Goal: Communication & Community: Answer question/provide support

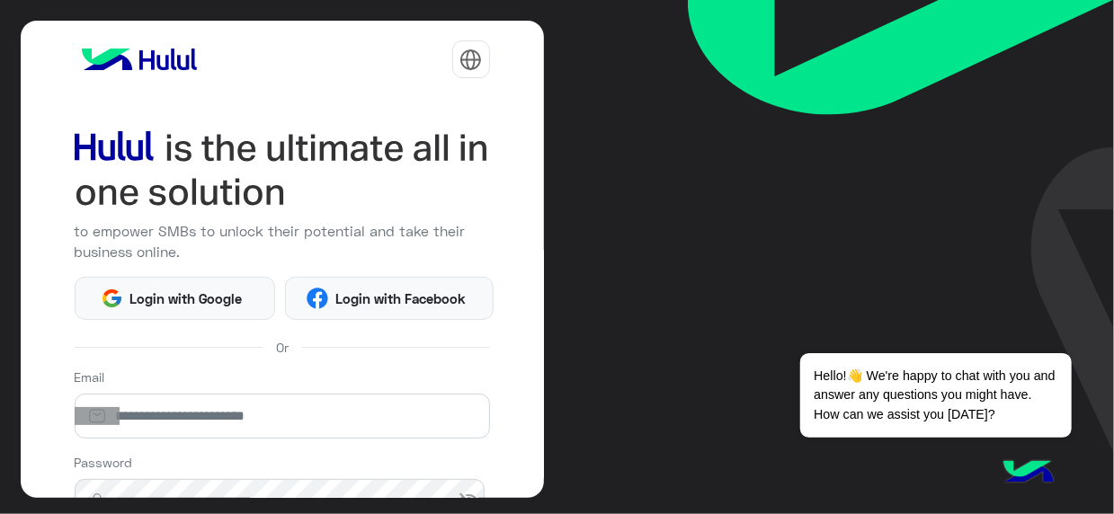
drag, startPoint x: 291, startPoint y: 363, endPoint x: 258, endPoint y: 410, distance: 57.4
click at [258, 410] on div "to empower SMBs to unlock their potential and take their business online. Login…" at bounding box center [282, 260] width 523 height 478
click at [258, 410] on input "email" at bounding box center [282, 416] width 415 height 45
type input "**********"
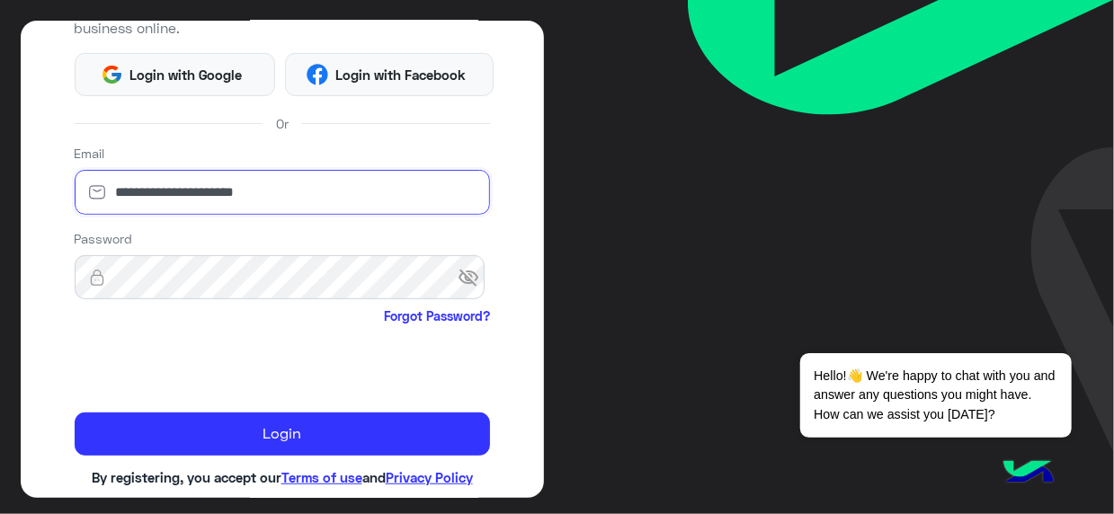
scroll to position [250, 0]
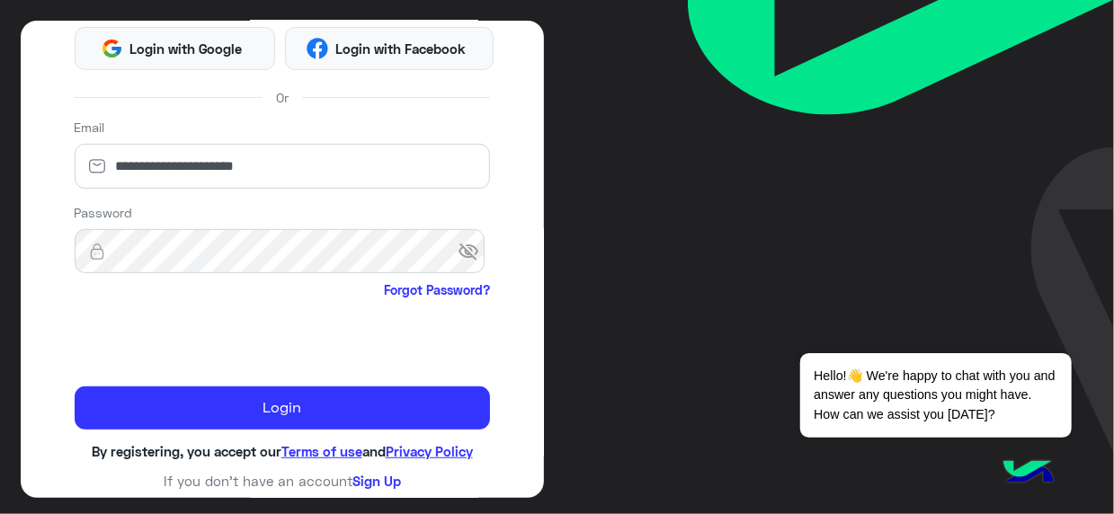
click at [475, 247] on span "visibility_off" at bounding box center [473, 251] width 32 height 32
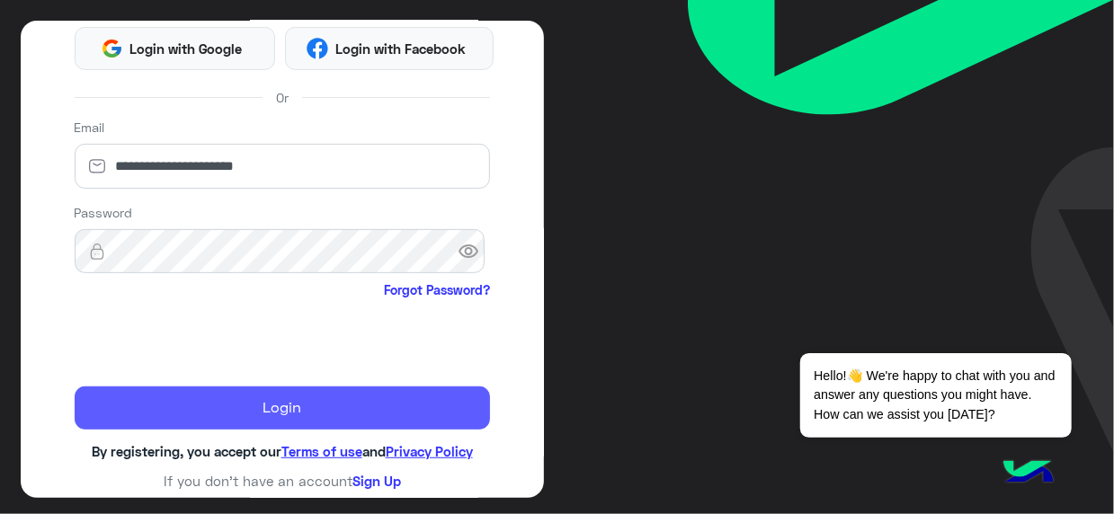
click at [372, 413] on button "Login" at bounding box center [282, 407] width 415 height 43
click at [368, 410] on button "Login" at bounding box center [282, 407] width 415 height 43
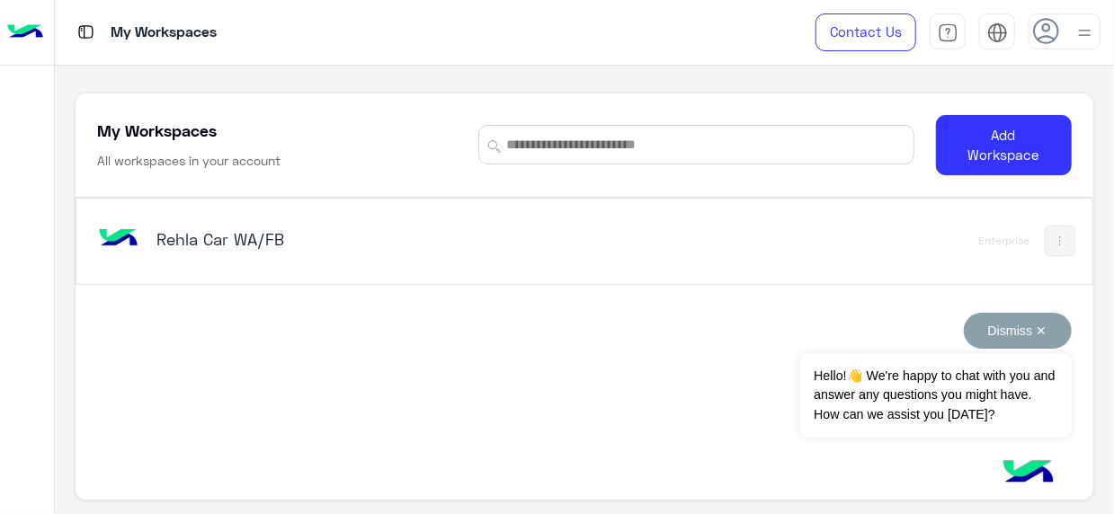
click at [1043, 332] on button "Dismiss ✕" at bounding box center [1017, 331] width 108 height 36
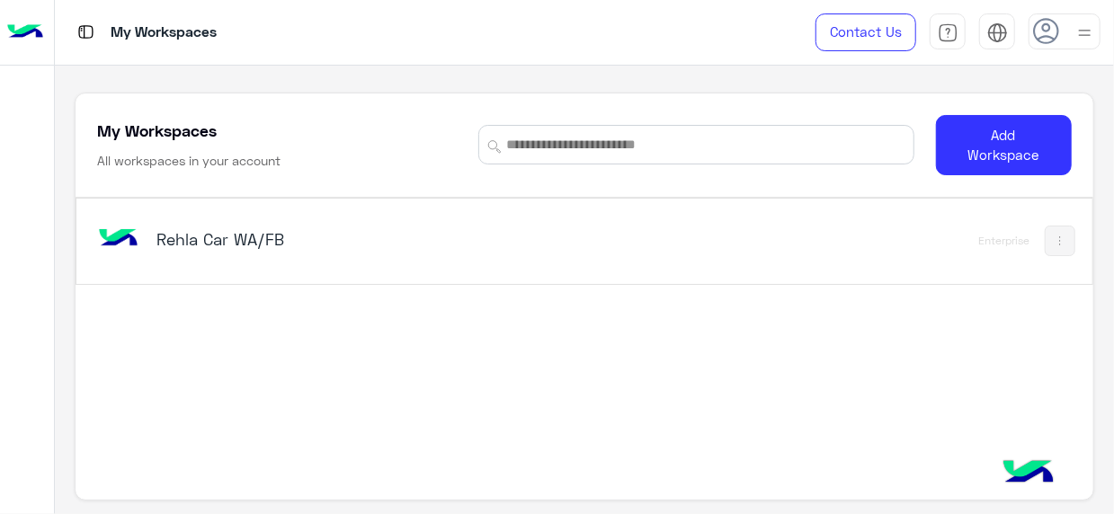
click at [971, 239] on div "Rehla Car WA/FB Enterprise" at bounding box center [583, 241] width 1015 height 85
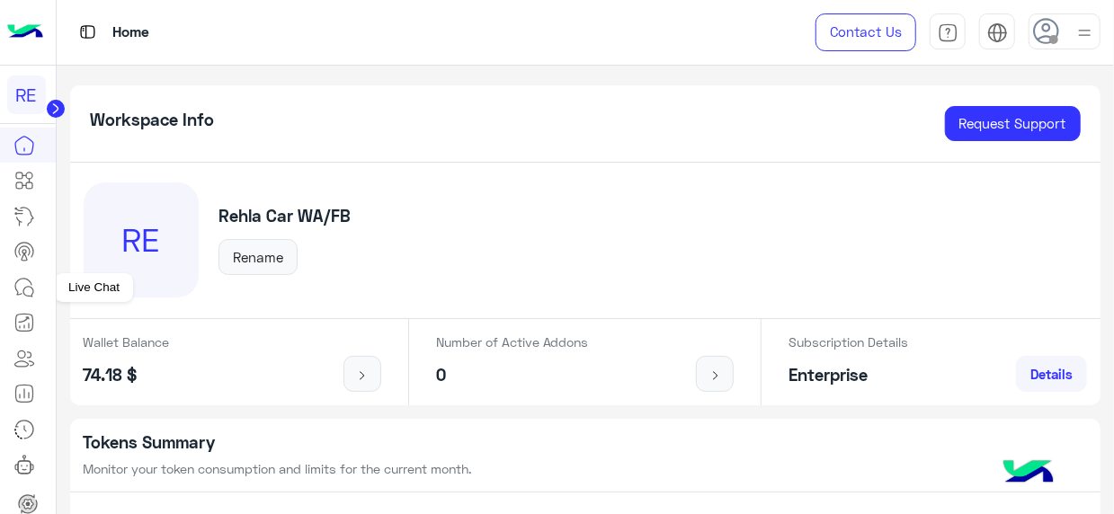
click at [27, 296] on icon at bounding box center [28, 292] width 10 height 10
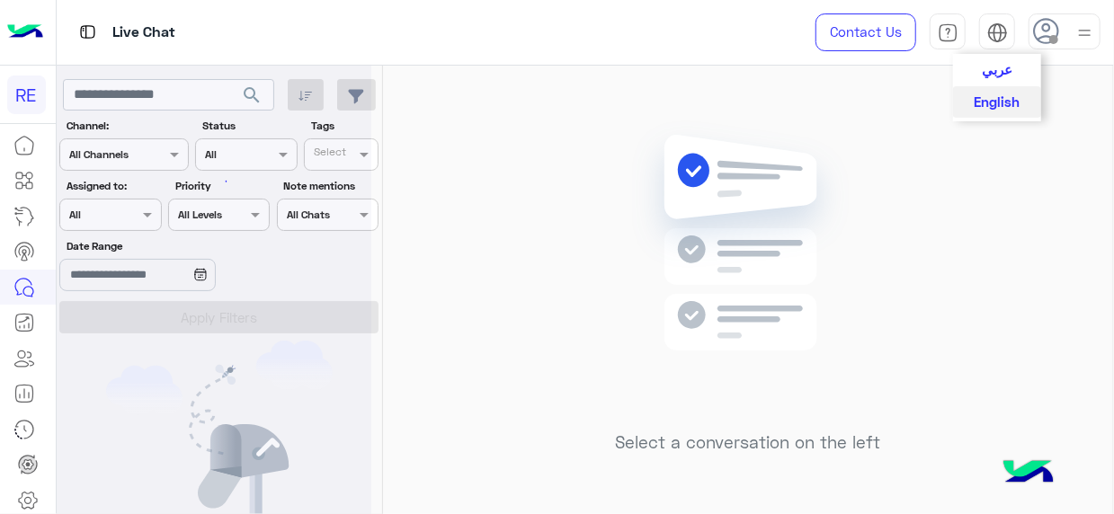
click at [996, 36] on img at bounding box center [997, 32] width 21 height 21
click at [999, 66] on span "عربي" at bounding box center [996, 68] width 31 height 16
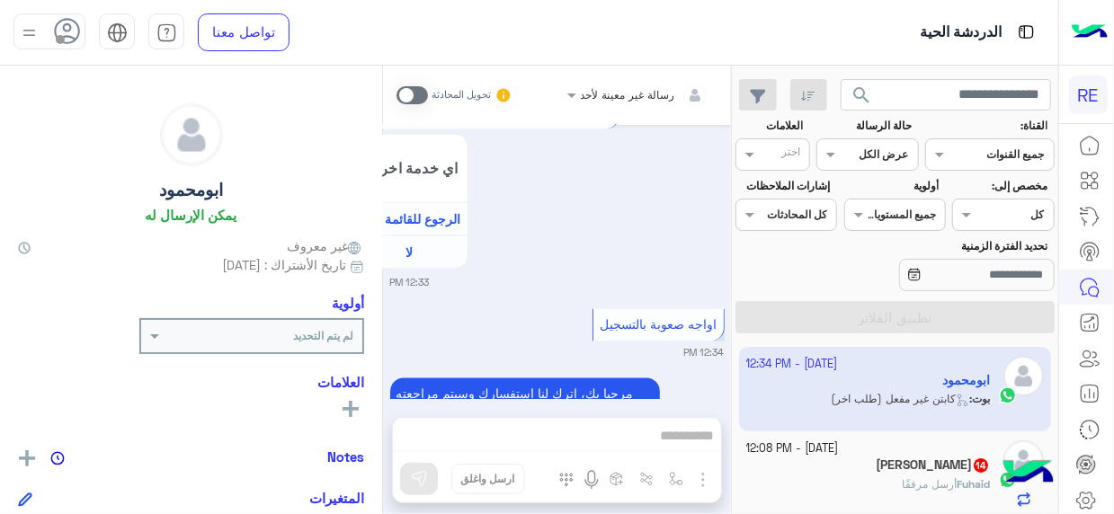
scroll to position [1771, 0]
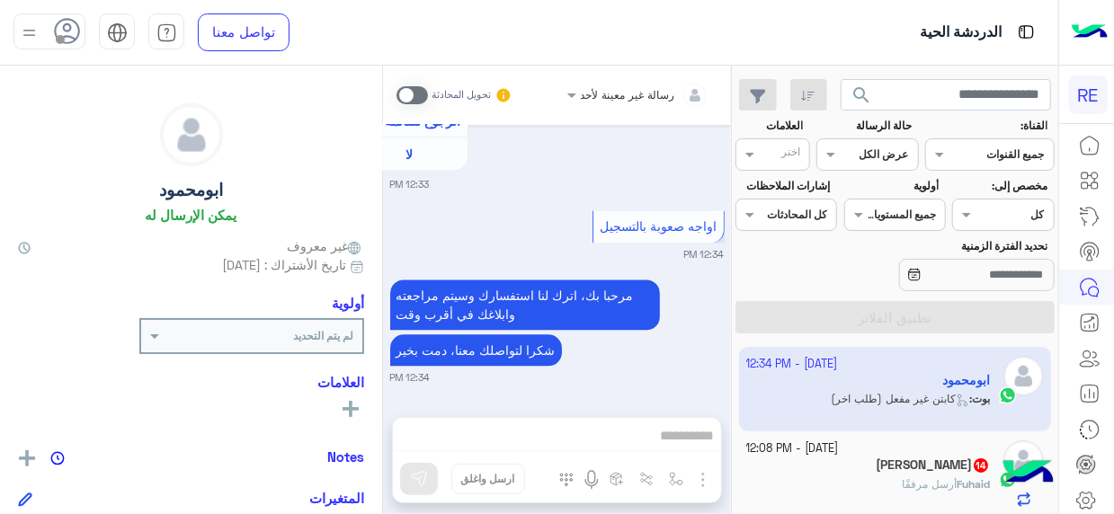
click at [876, 454] on div "[DATE] - 12:08 PM" at bounding box center [868, 448] width 244 height 17
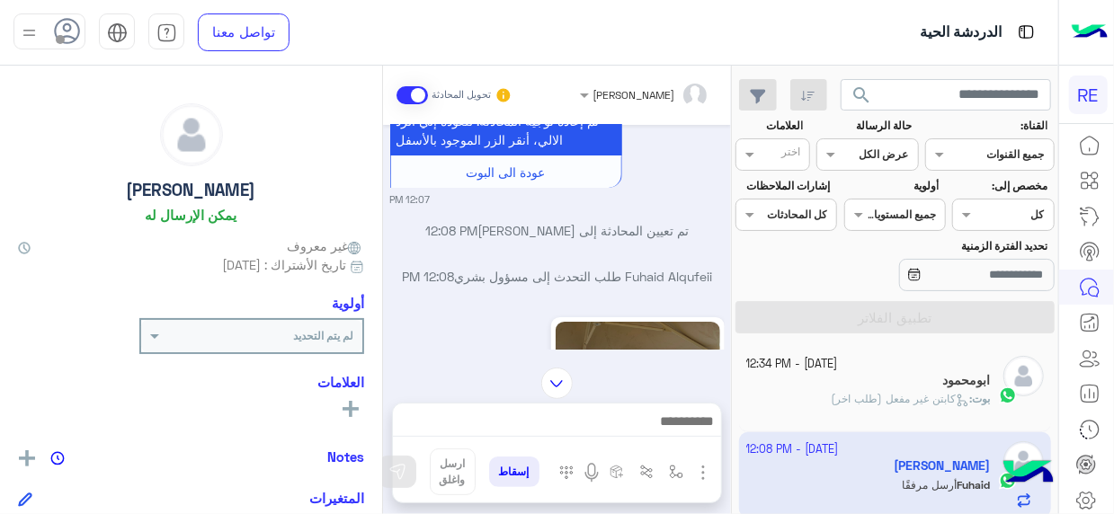
scroll to position [3332, 0]
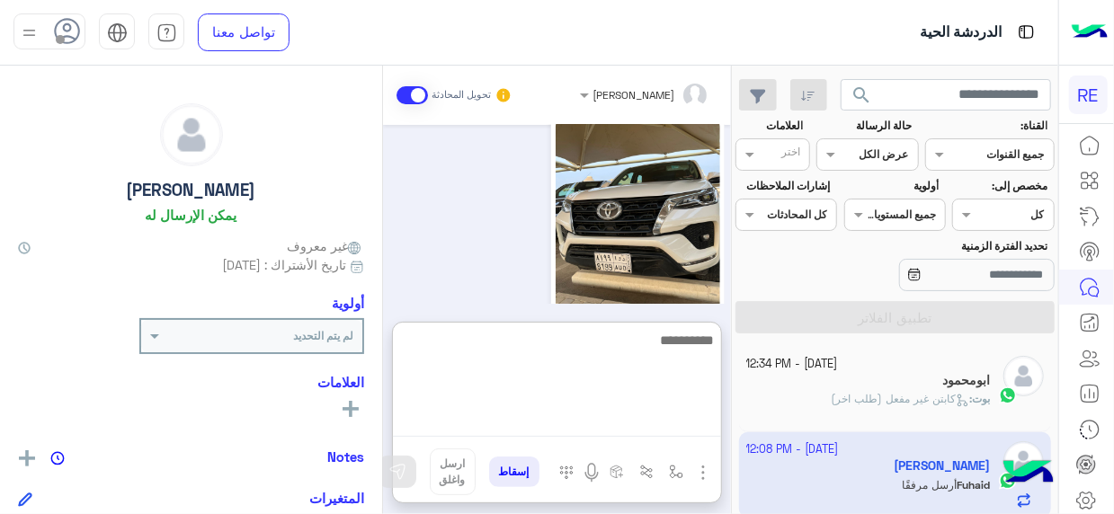
click at [662, 430] on textarea at bounding box center [557, 383] width 328 height 108
type textarea "**********"
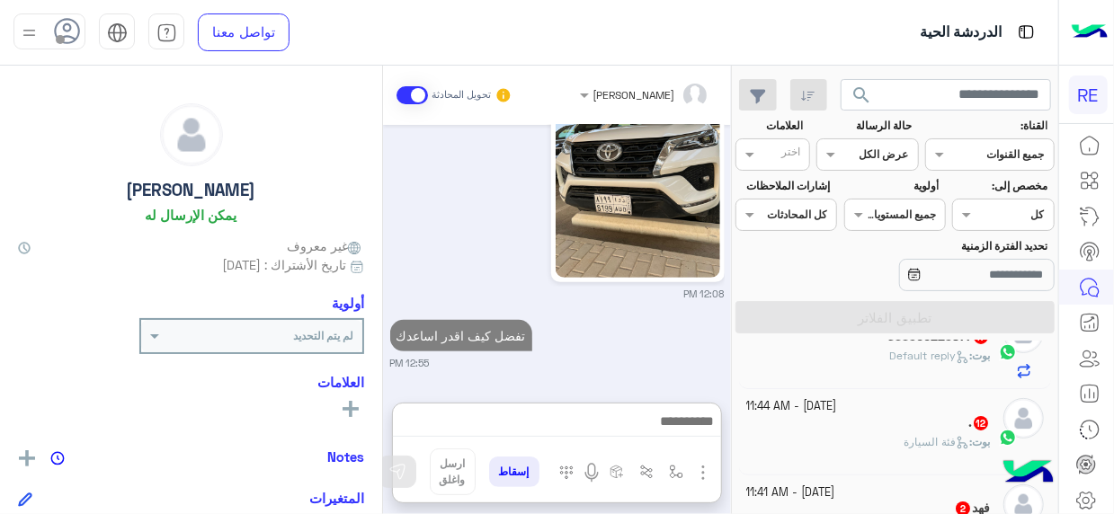
scroll to position [3440, 0]
click at [854, 350] on div "[PERSON_NAME] : Default reply" at bounding box center [868, 363] width 244 height 31
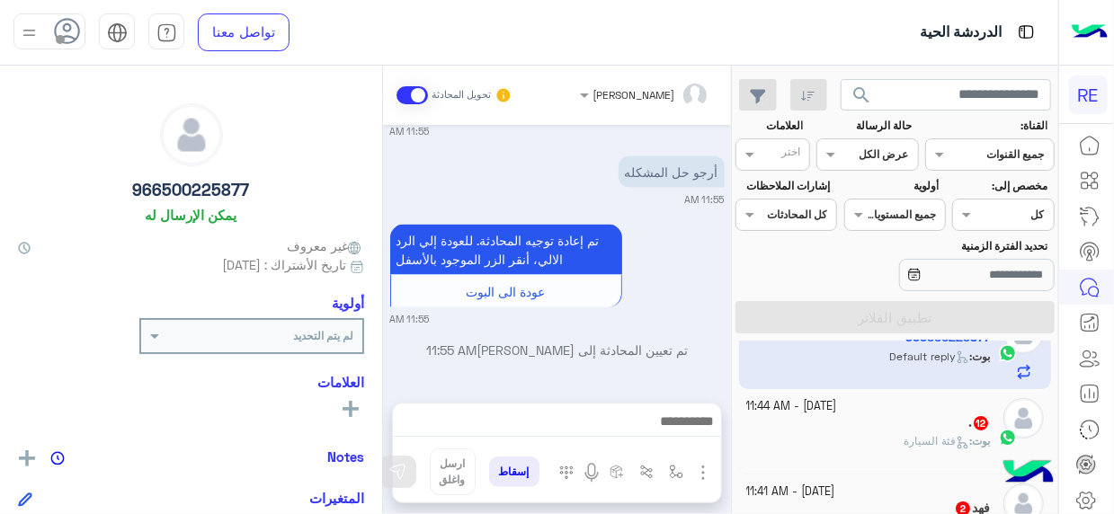
scroll to position [1291, 0]
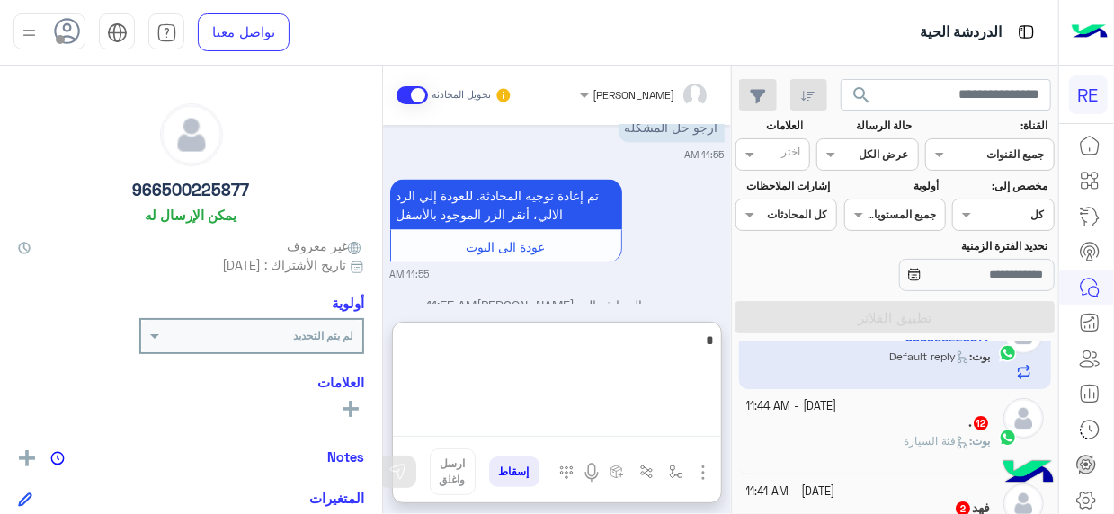
click at [694, 421] on textarea "*" at bounding box center [557, 383] width 328 height 108
type textarea "**********"
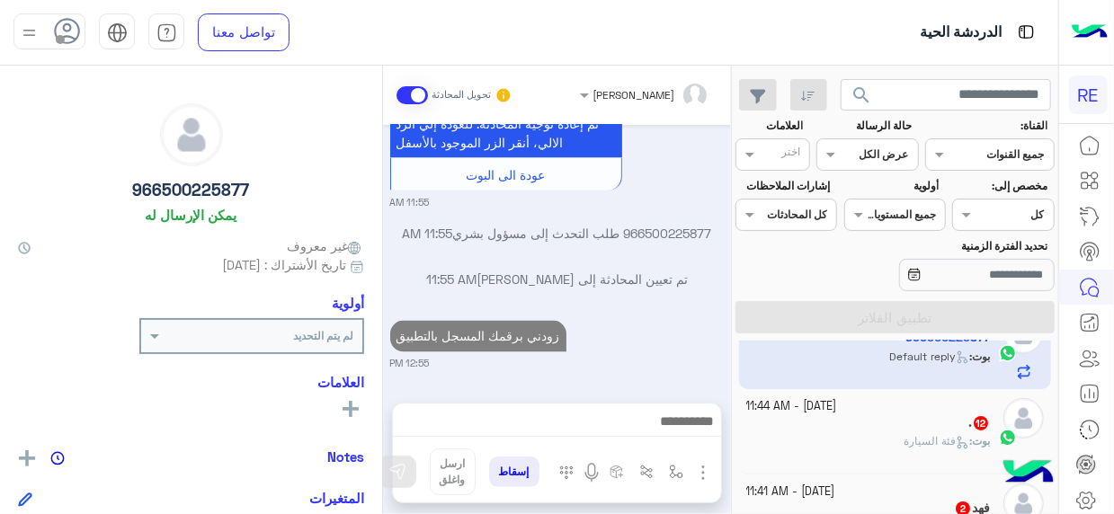
scroll to position [1398, 0]
click at [877, 425] on div ". 12" at bounding box center [868, 424] width 244 height 19
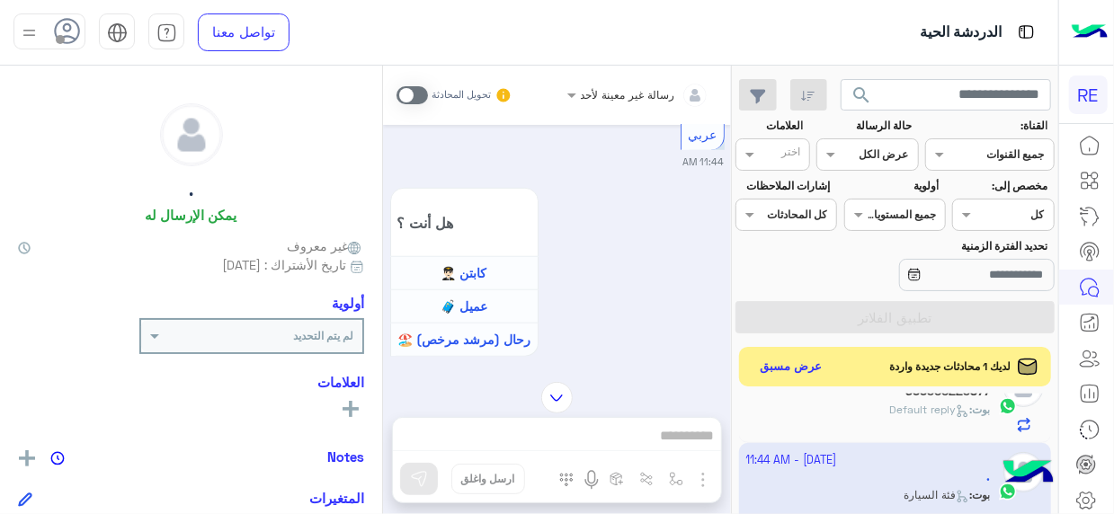
scroll to position [980, 0]
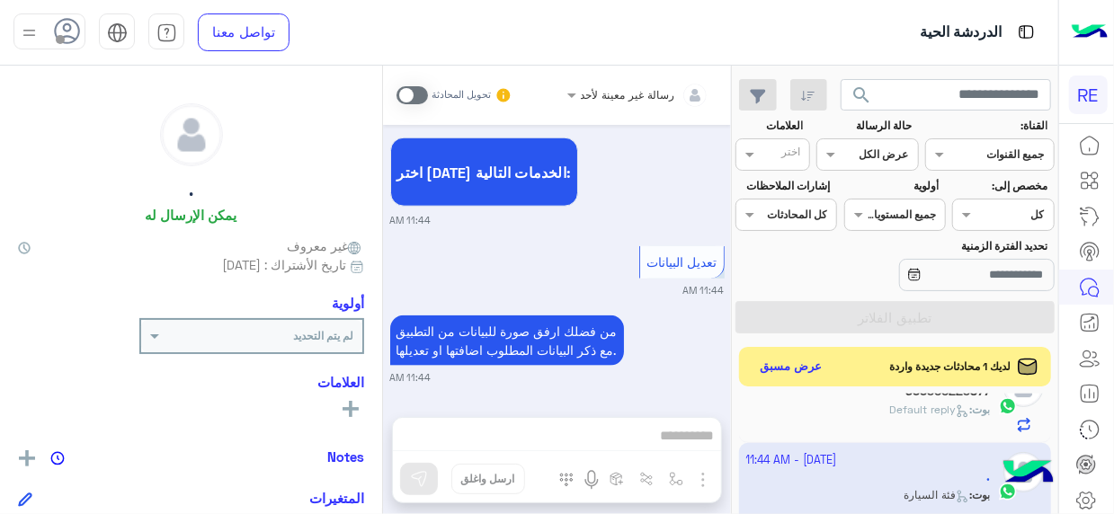
click at [425, 96] on span at bounding box center [411, 95] width 31 height 18
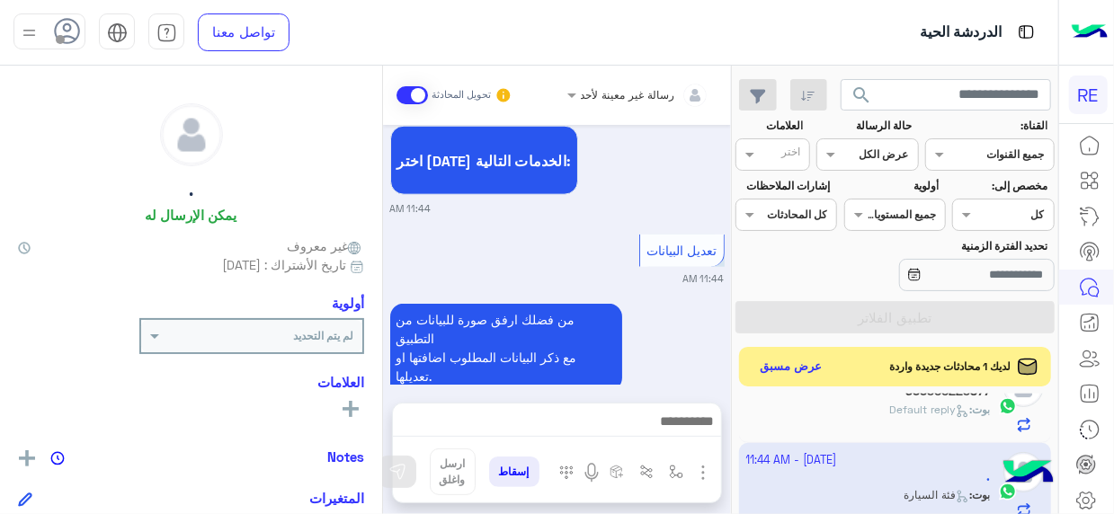
scroll to position [1079, 0]
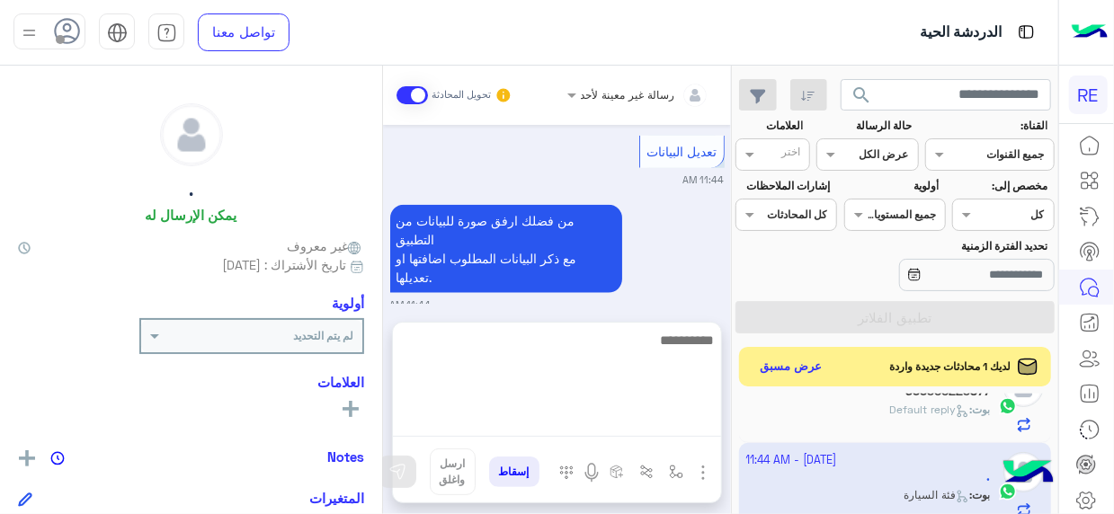
click at [693, 429] on textarea at bounding box center [557, 383] width 328 height 108
type textarea "****"
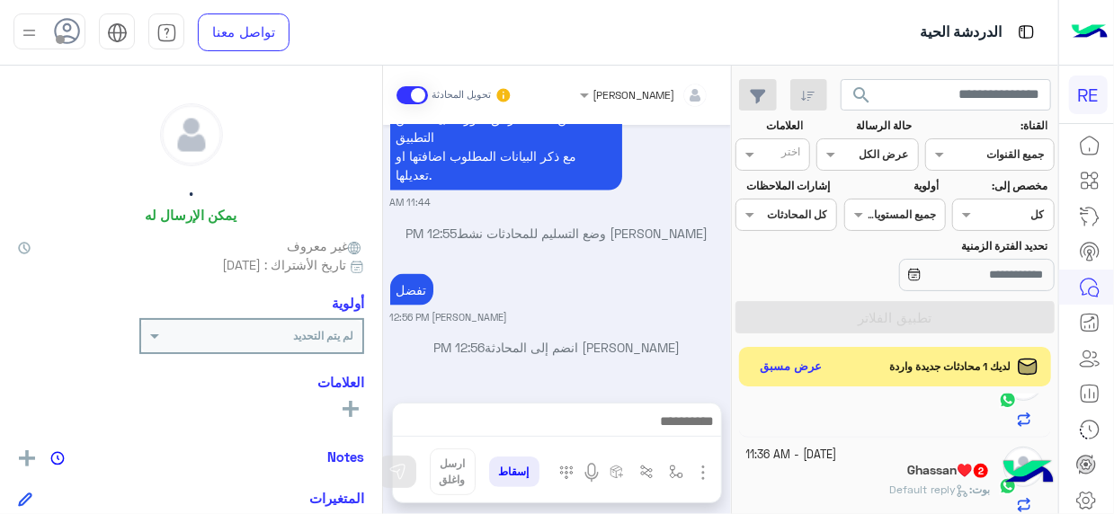
scroll to position [0, 0]
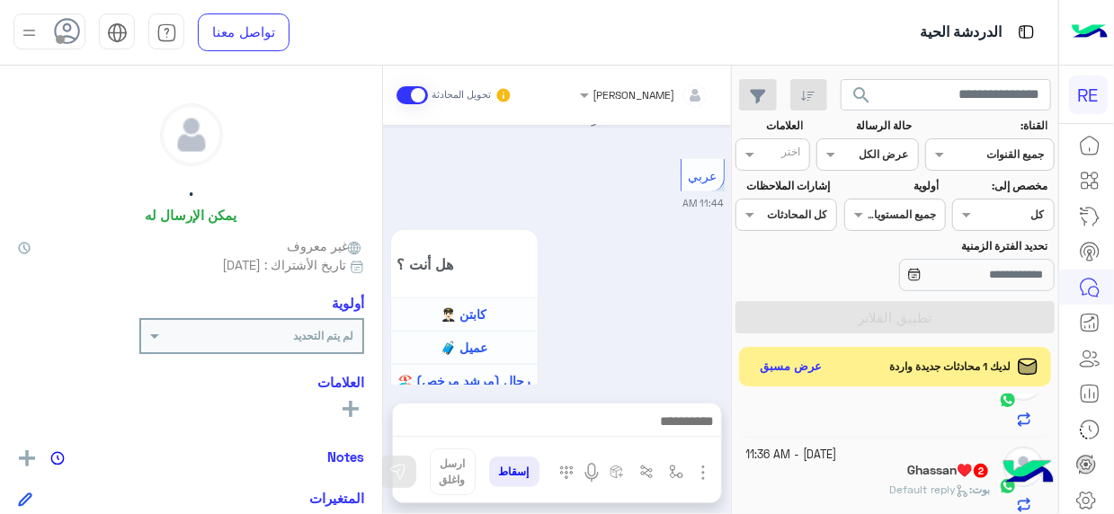
click at [884, 391] on div "فهد 2" at bounding box center [868, 386] width 244 height 19
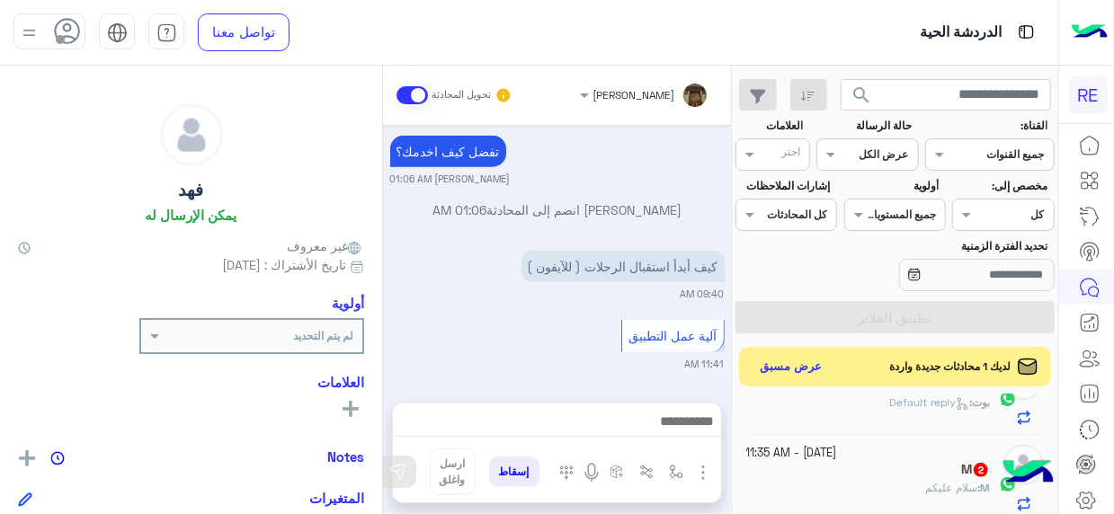
scroll to position [405, 0]
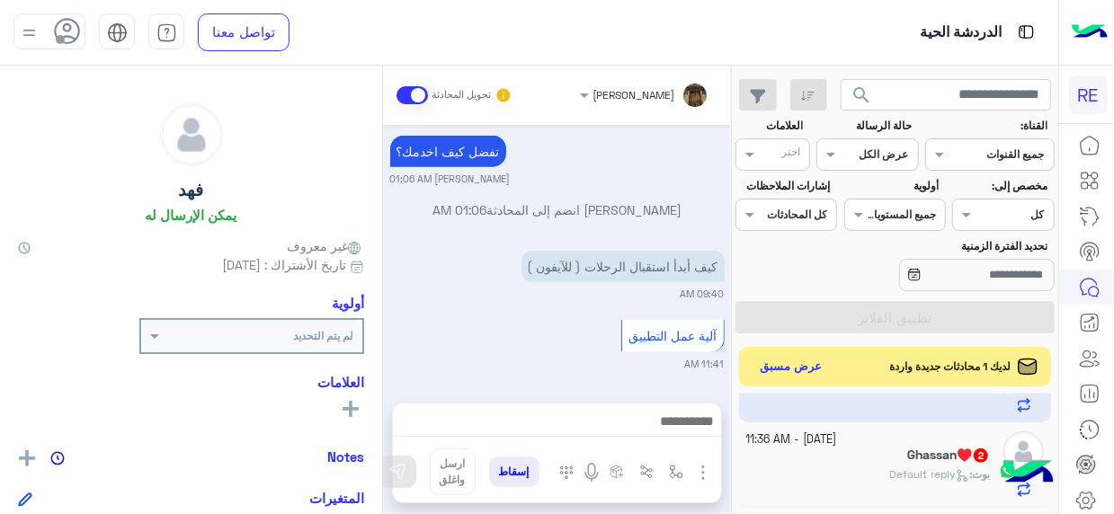
click at [892, 453] on div "Ghassan♥️ 2" at bounding box center [868, 457] width 244 height 19
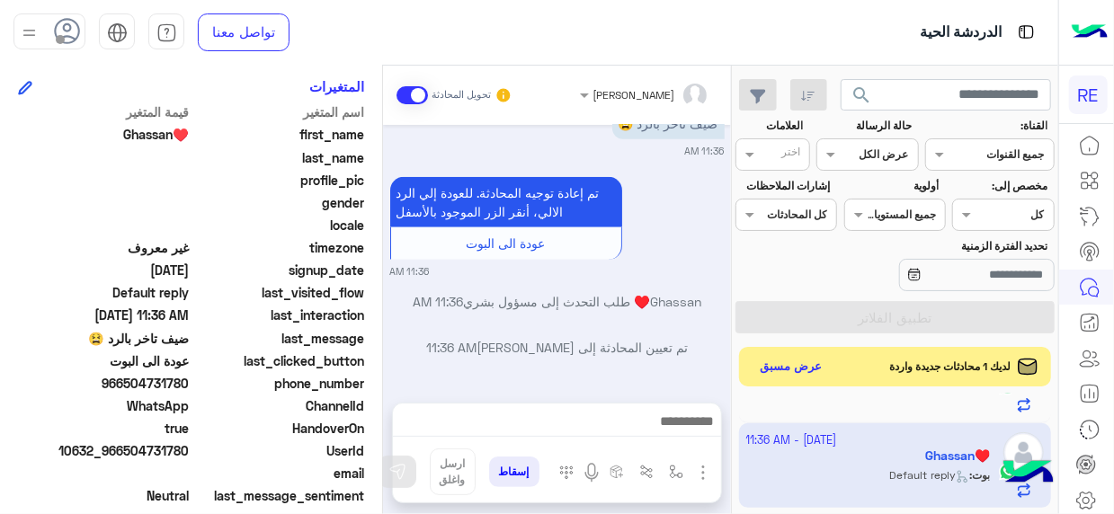
scroll to position [453, 0]
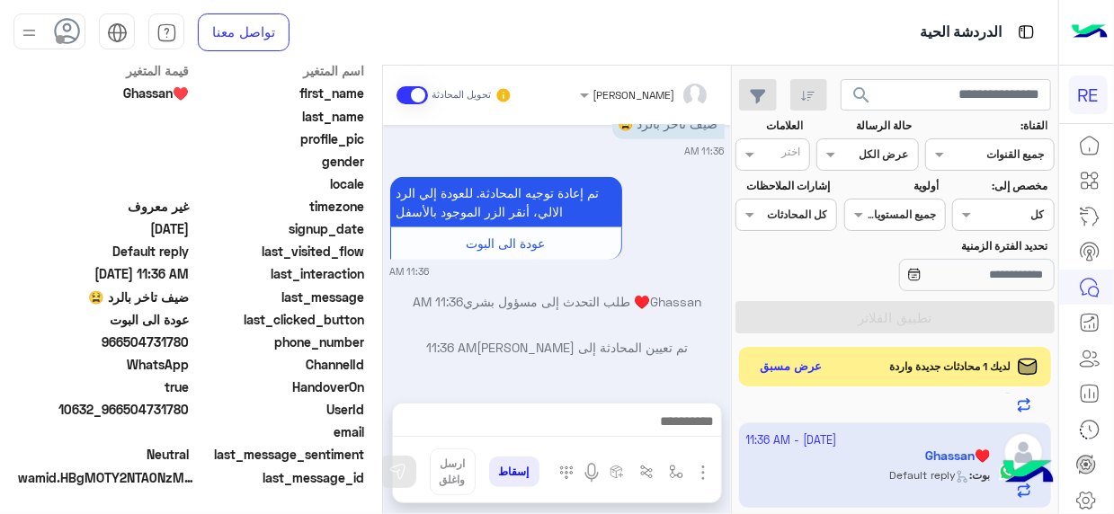
drag, startPoint x: 129, startPoint y: 344, endPoint x: 189, endPoint y: 338, distance: 60.5
click at [189, 338] on span "966504731780" at bounding box center [104, 342] width 172 height 19
copy span "504731780"
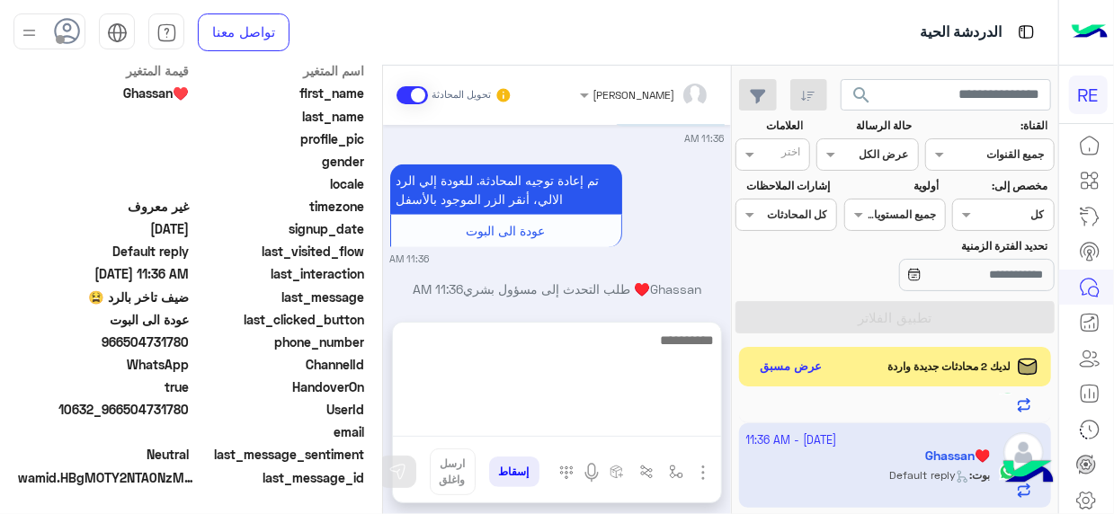
scroll to position [3776, 0]
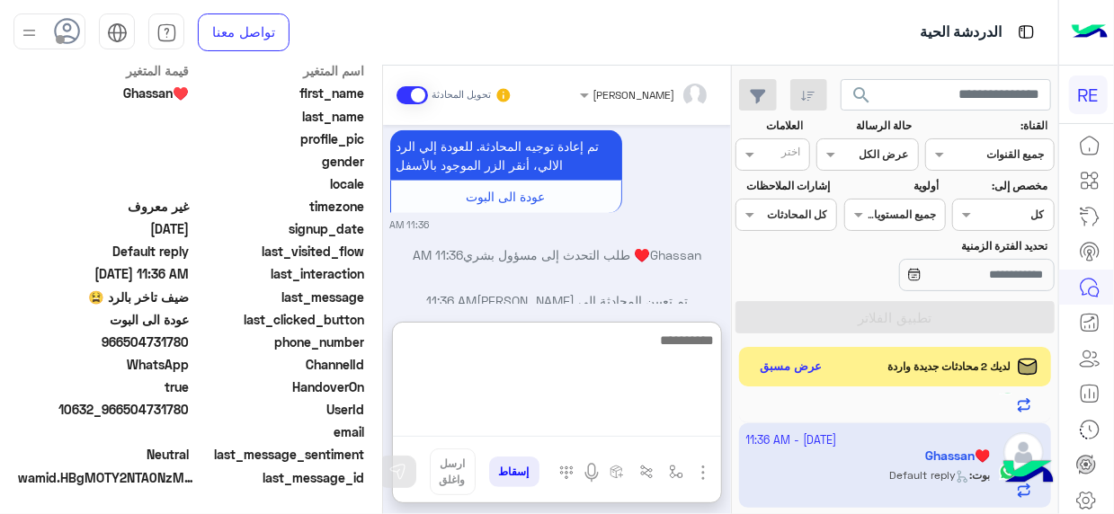
click at [694, 427] on textarea at bounding box center [557, 383] width 328 height 108
type textarea "**********"
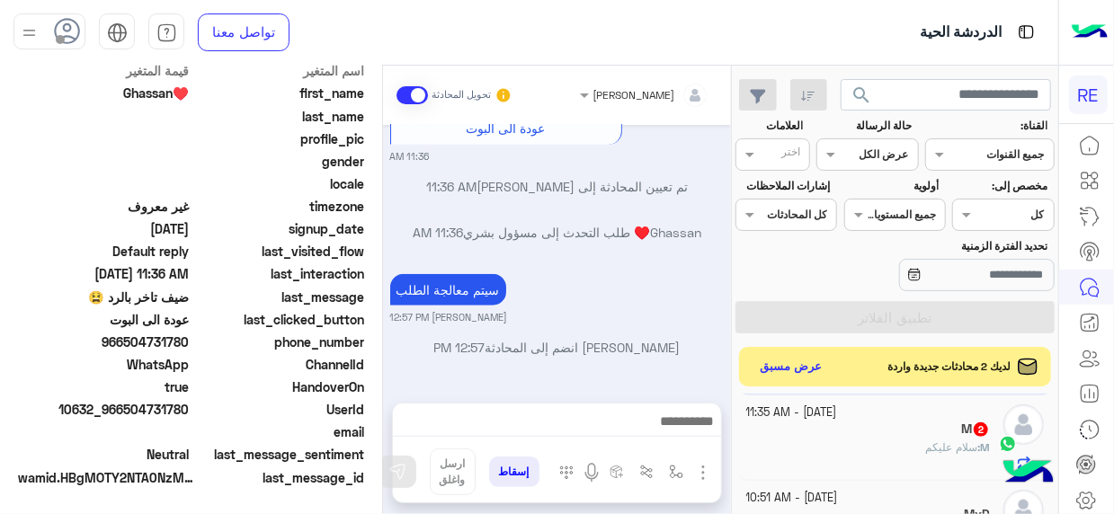
scroll to position [0, 0]
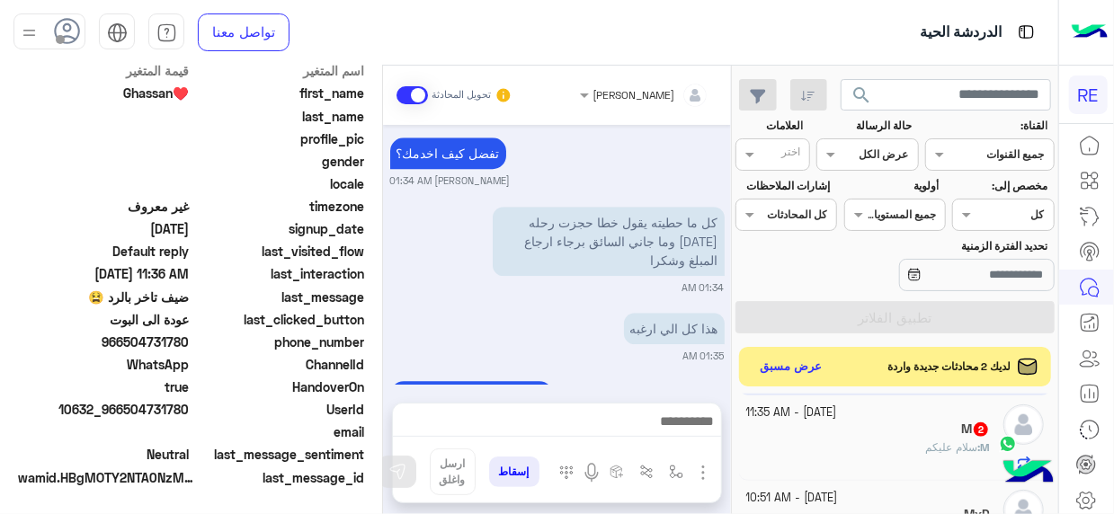
click at [887, 434] on div "M 2" at bounding box center [868, 431] width 244 height 19
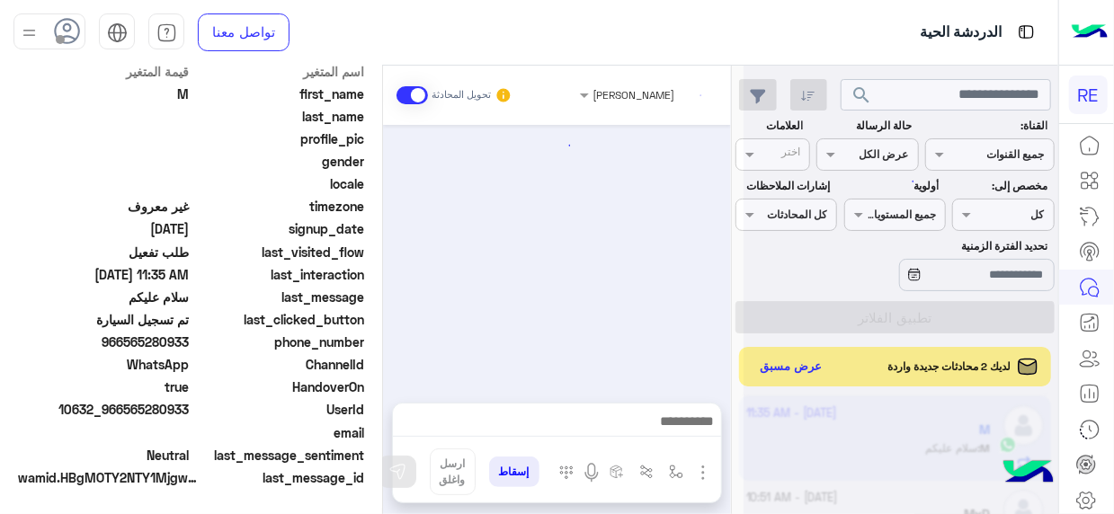
scroll to position [449, 0]
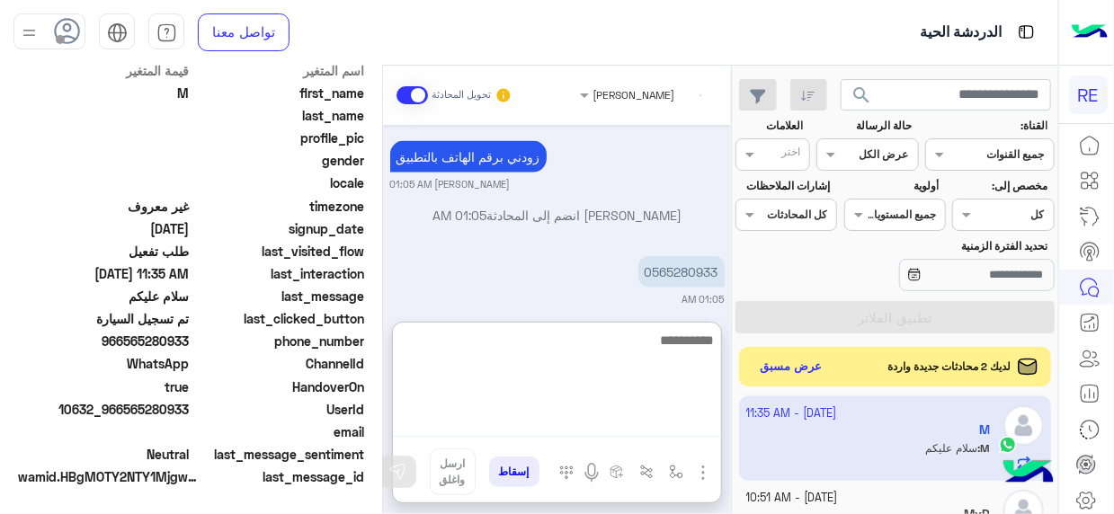
click at [646, 418] on textarea at bounding box center [557, 383] width 328 height 108
type textarea "**********"
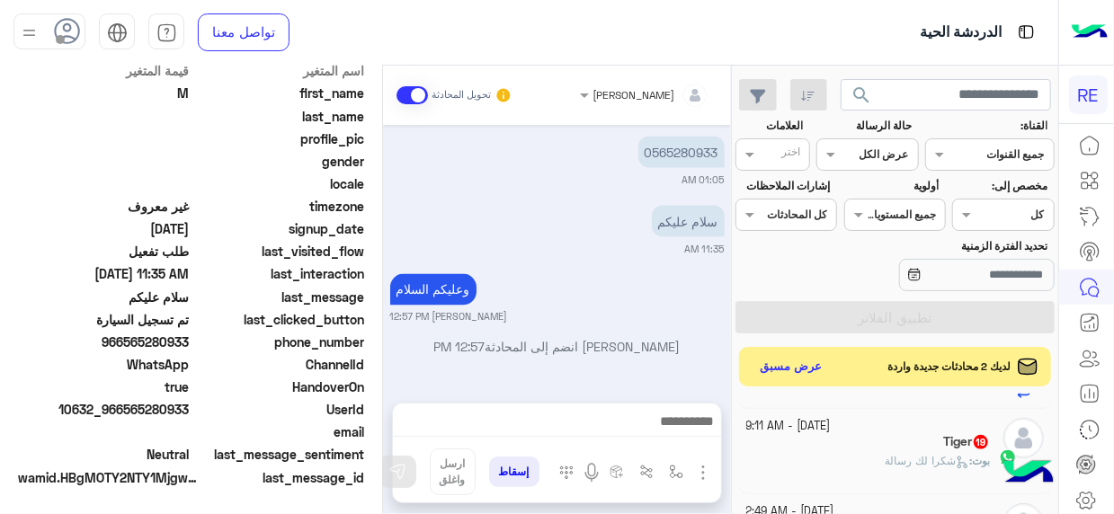
scroll to position [1453, 0]
click at [868, 442] on div "Tiger 19" at bounding box center [868, 443] width 244 height 19
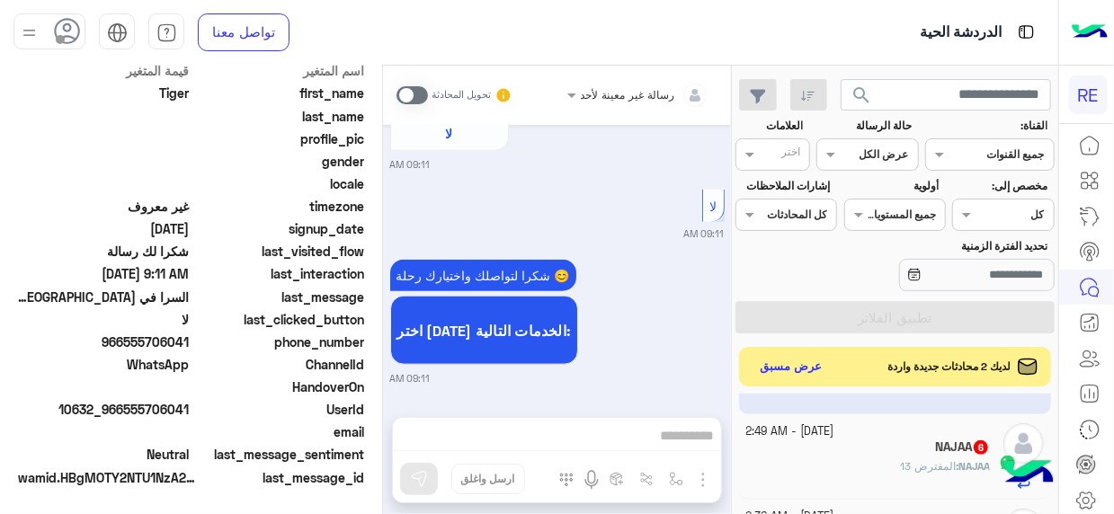
scroll to position [771, 0]
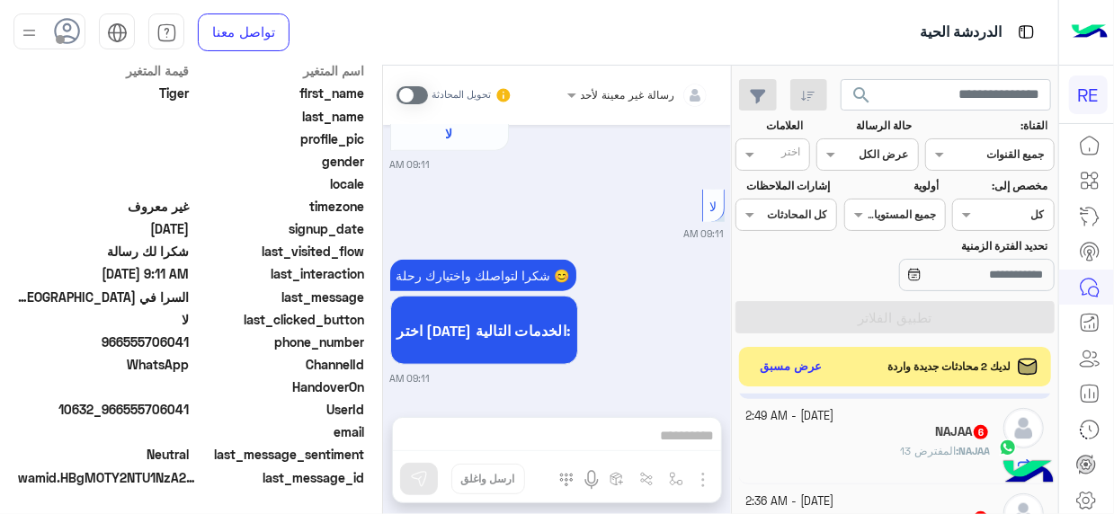
click at [918, 424] on div "NAJAA 6" at bounding box center [868, 433] width 244 height 19
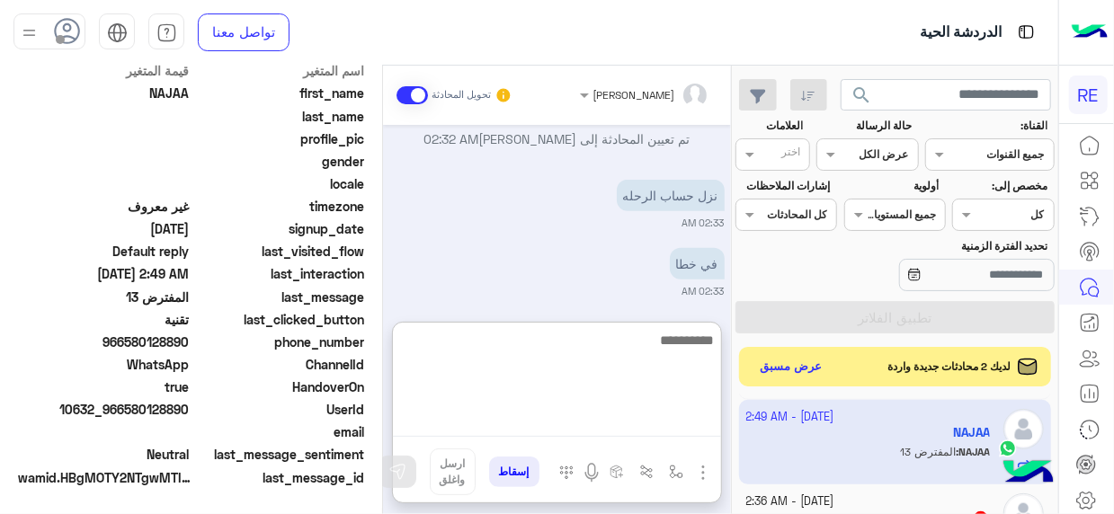
click at [657, 413] on textarea at bounding box center [557, 383] width 328 height 108
click at [684, 340] on textarea "**********" at bounding box center [557, 383] width 328 height 108
type textarea "**********"
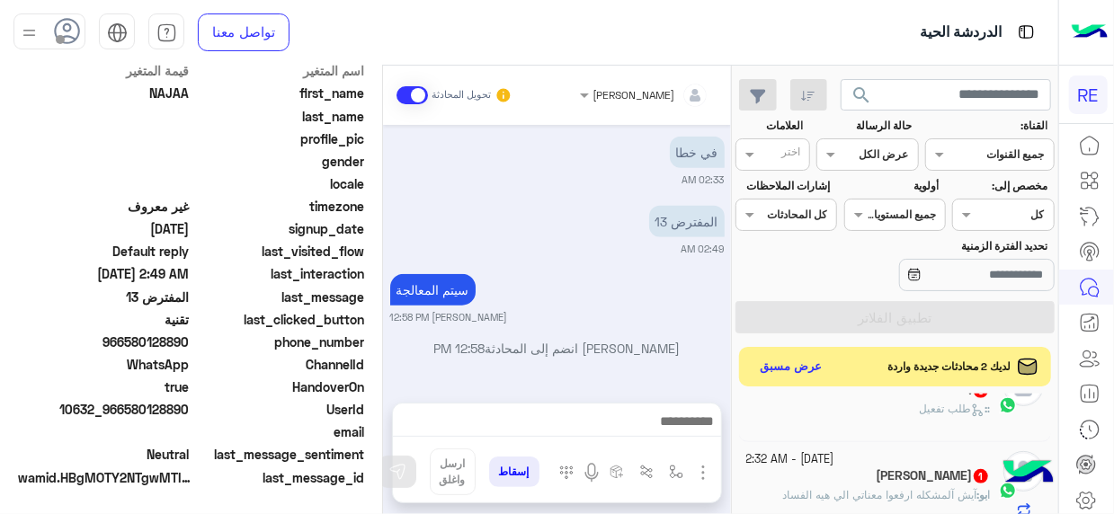
click at [887, 417] on div ": : طلب تفعيل" at bounding box center [868, 416] width 244 height 31
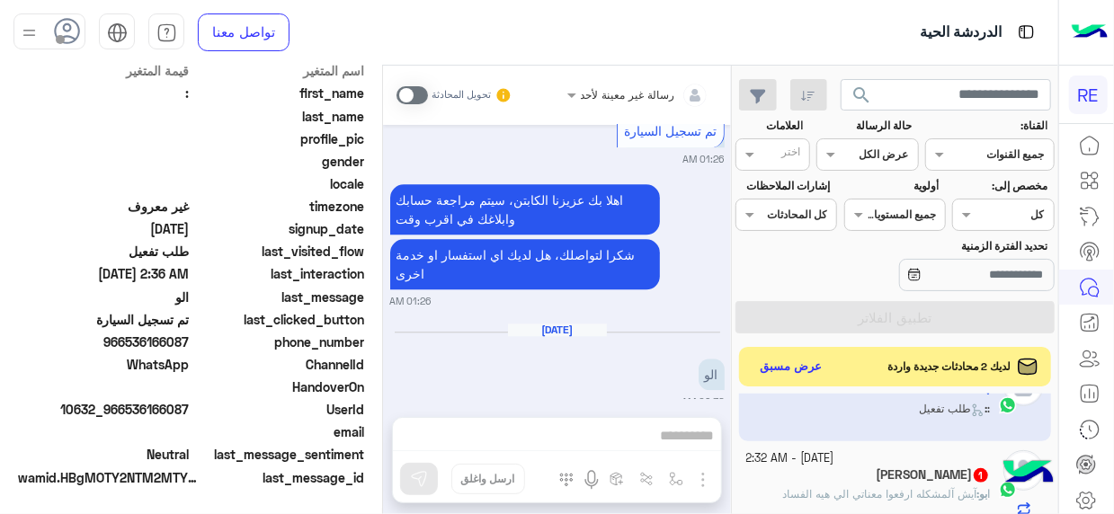
click at [426, 91] on span at bounding box center [411, 95] width 31 height 18
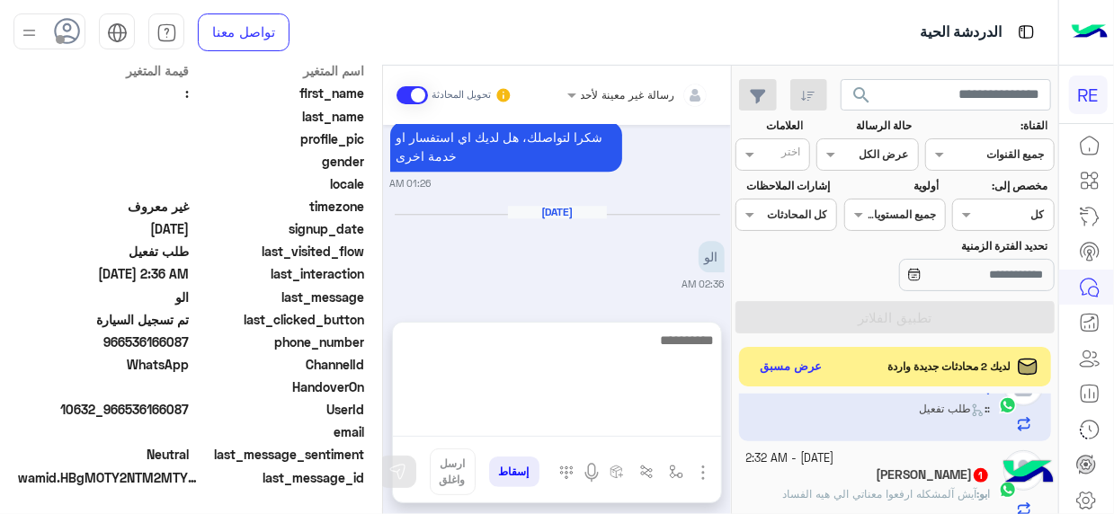
click at [701, 431] on textarea at bounding box center [557, 383] width 328 height 108
type textarea "**********"
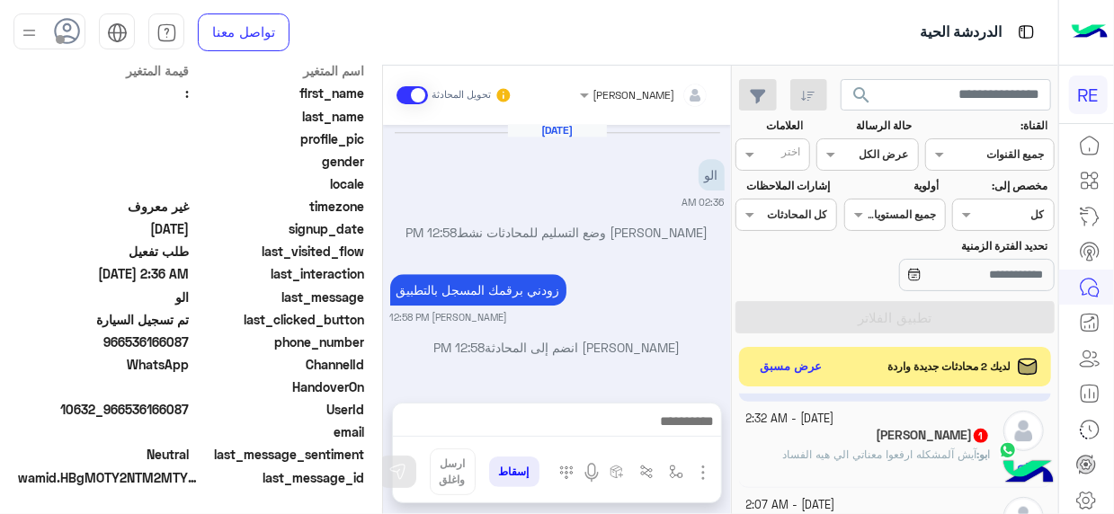
click at [836, 455] on span "آيش آلمشكله ارفعوا معناتي الي هيه الفساد" at bounding box center [879, 454] width 194 height 13
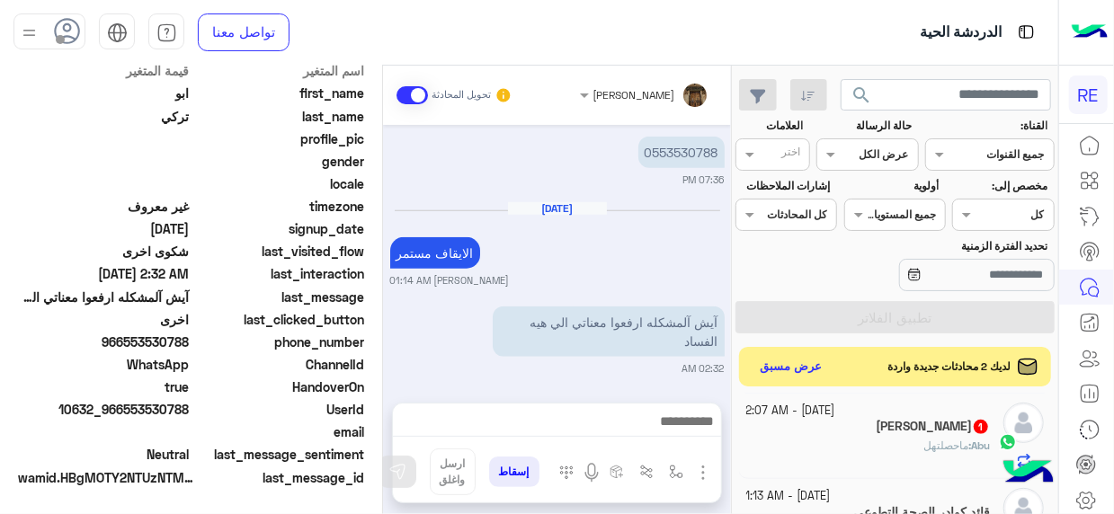
scroll to position [1043, 0]
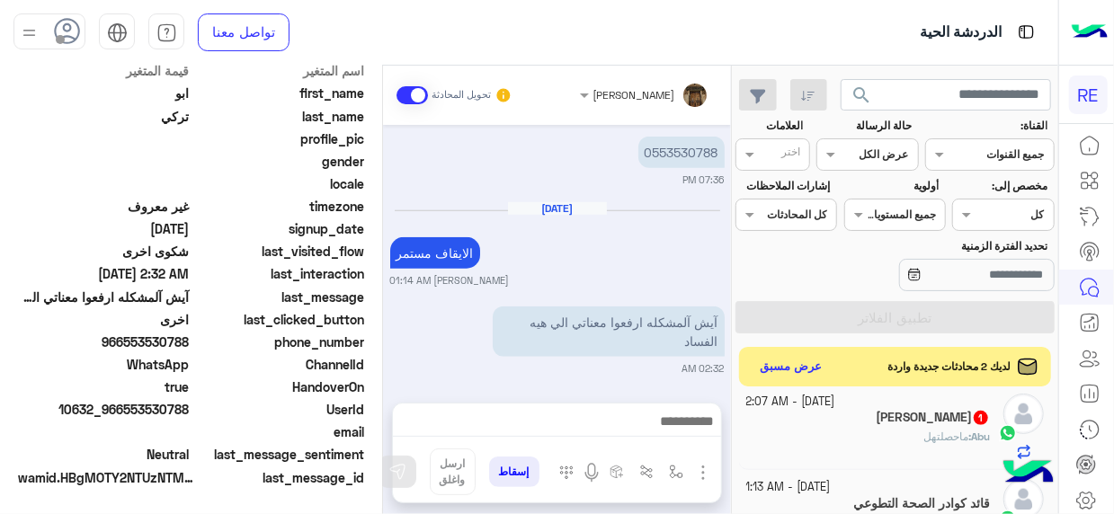
click at [888, 435] on div "Abu : ماحصلتهل" at bounding box center [868, 444] width 244 height 31
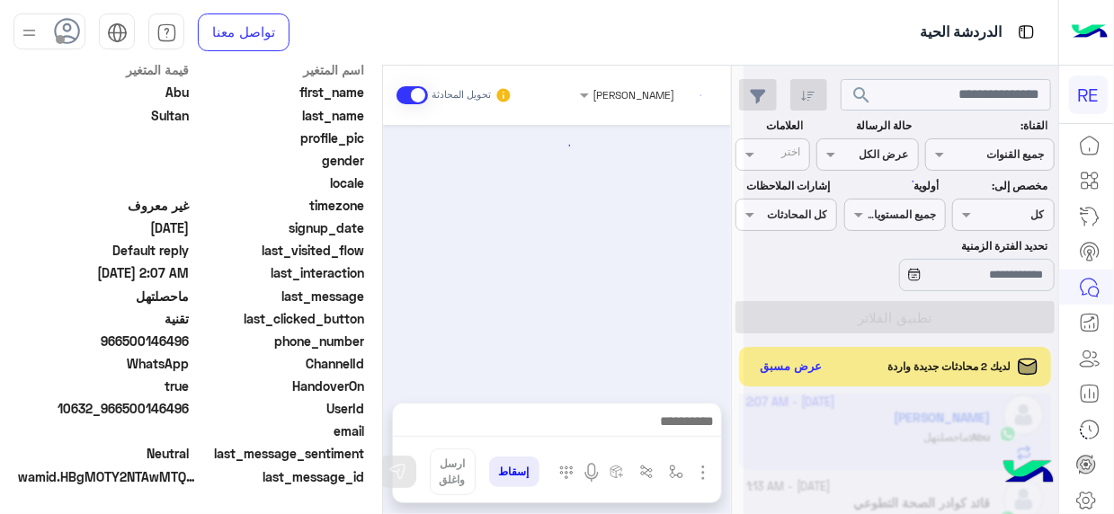
scroll to position [894, 0]
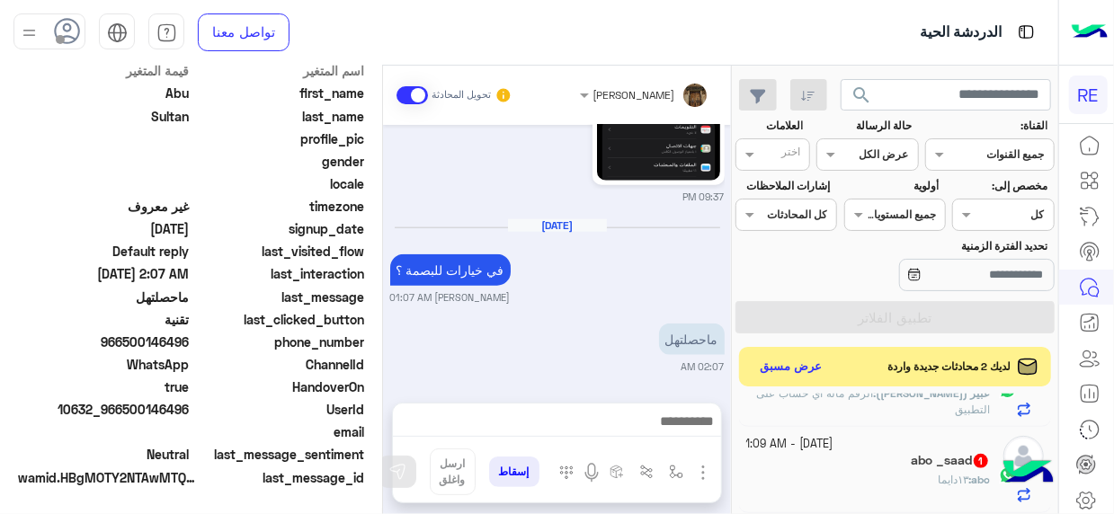
click at [838, 472] on div "abo : ١٣دايما" at bounding box center [868, 487] width 244 height 31
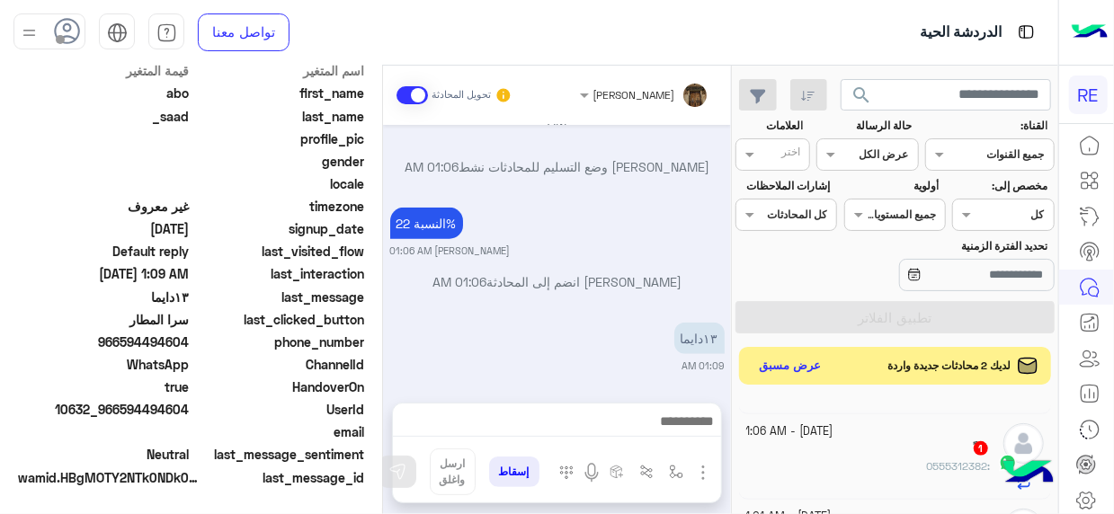
click at [786, 374] on button "عرض مسبق" at bounding box center [789, 366] width 75 height 24
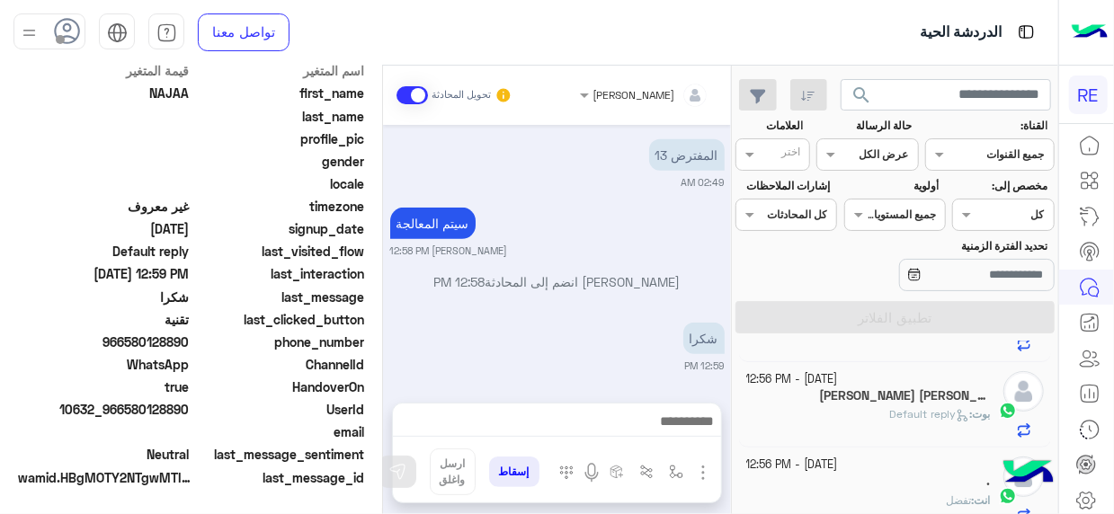
click at [907, 395] on h5 "[PERSON_NAME] [PERSON_NAME] 2" at bounding box center [904, 395] width 171 height 15
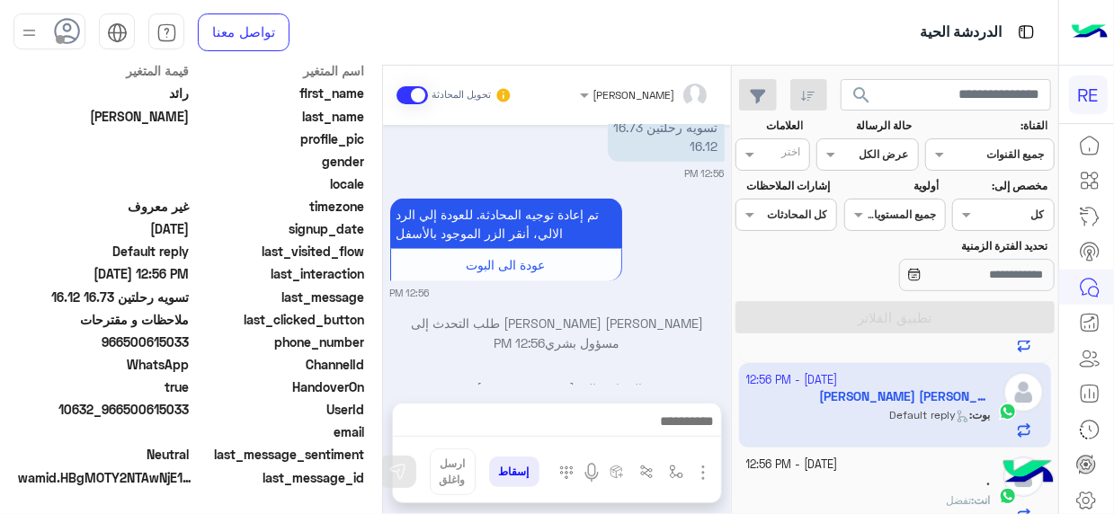
drag, startPoint x: 390, startPoint y: 343, endPoint x: 384, endPoint y: 326, distance: 18.2
click at [384, 326] on div "[DATE] تم إعادة توجيه المحادثة. للعودة إلي الرد الالي، أنقر الزر الموجود بالأسف…" at bounding box center [557, 255] width 348 height 260
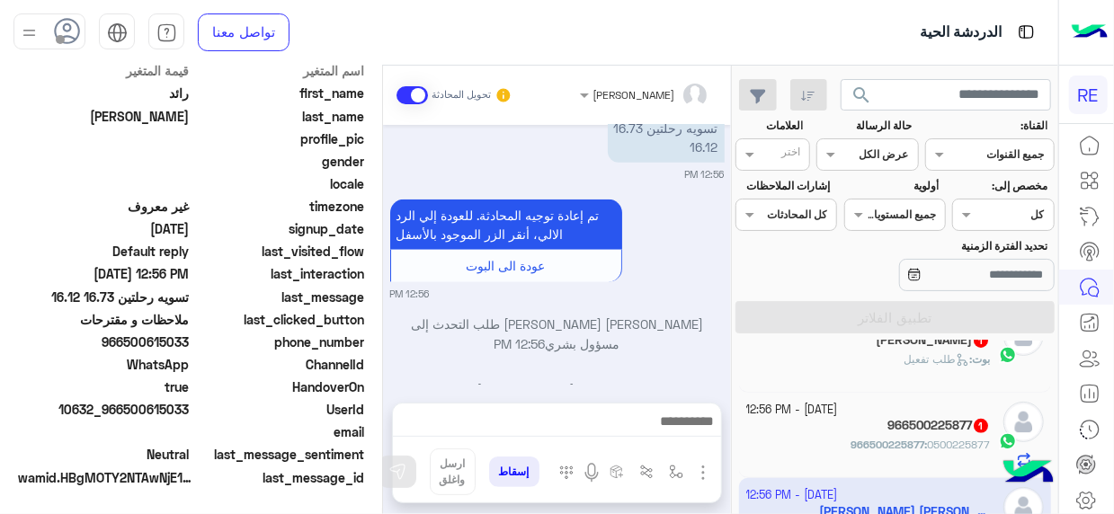
click at [893, 422] on h5 "966500225877 1" at bounding box center [938, 425] width 102 height 15
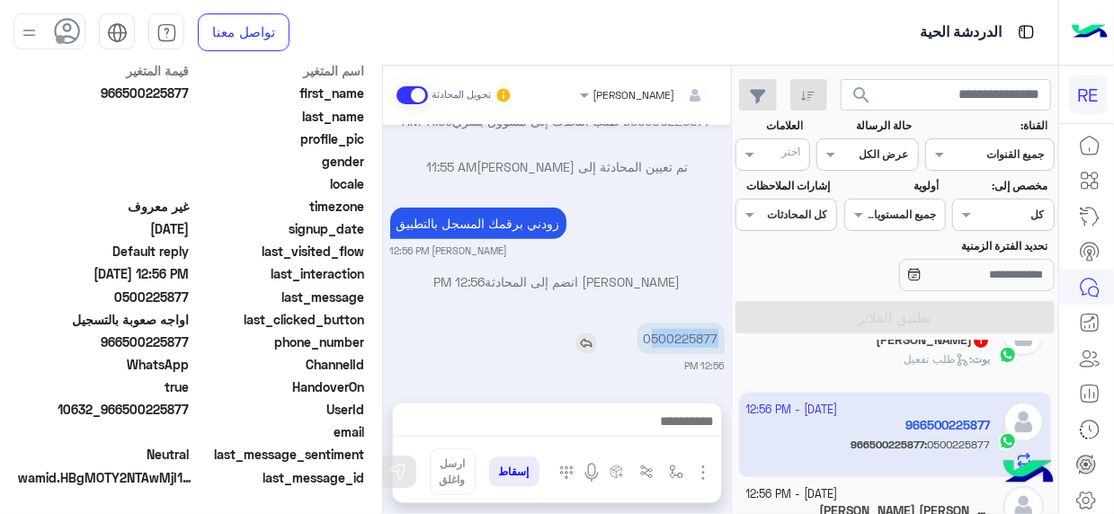
drag, startPoint x: 650, startPoint y: 338, endPoint x: 718, endPoint y: 343, distance: 68.5
click at [718, 343] on p "0500225877" at bounding box center [680, 338] width 87 height 31
copy p "500225877"
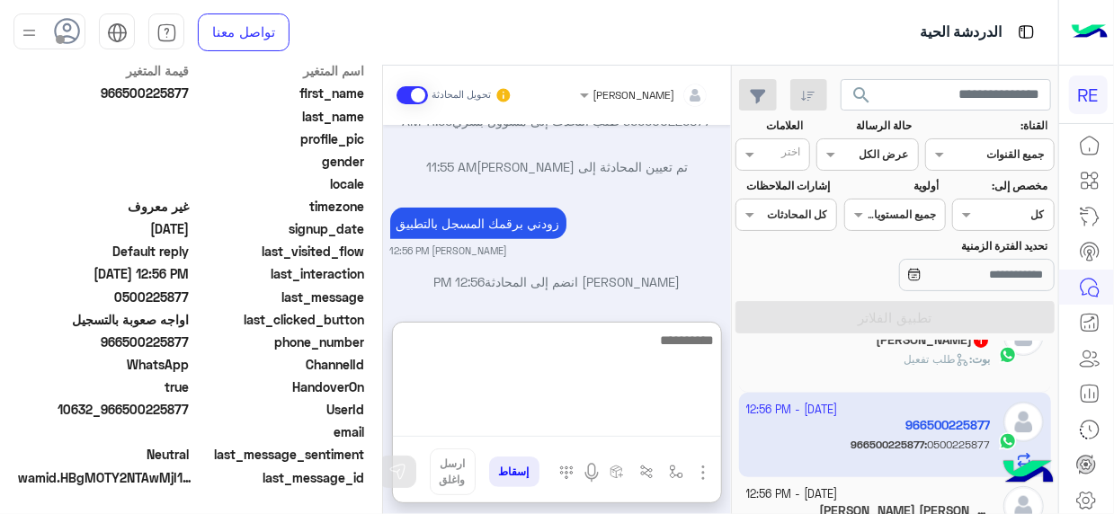
click at [683, 412] on textarea at bounding box center [557, 383] width 328 height 108
type textarea "**********"
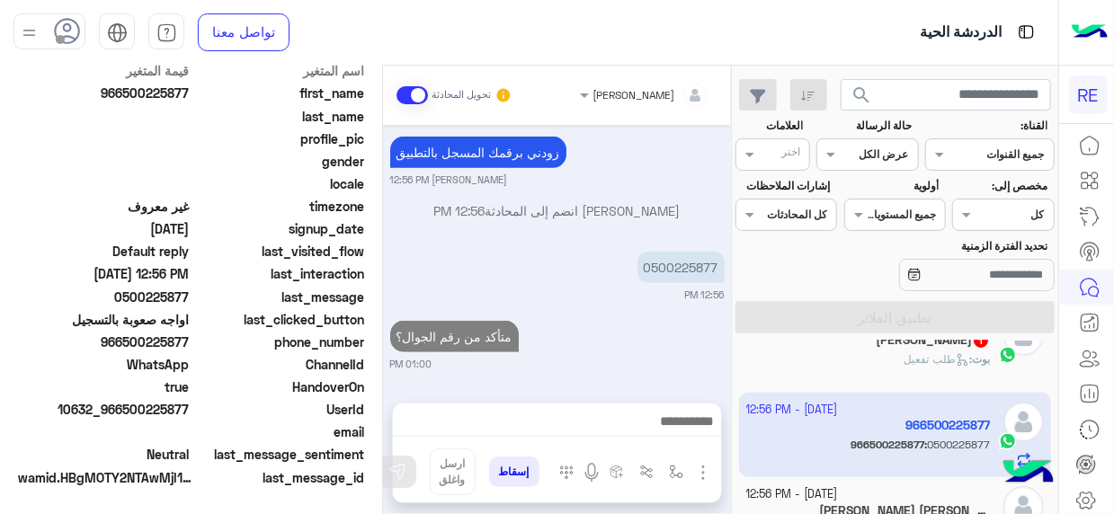
scroll to position [656, 0]
click at [862, 358] on div "بوت : طلب تفعيل" at bounding box center [868, 366] width 244 height 31
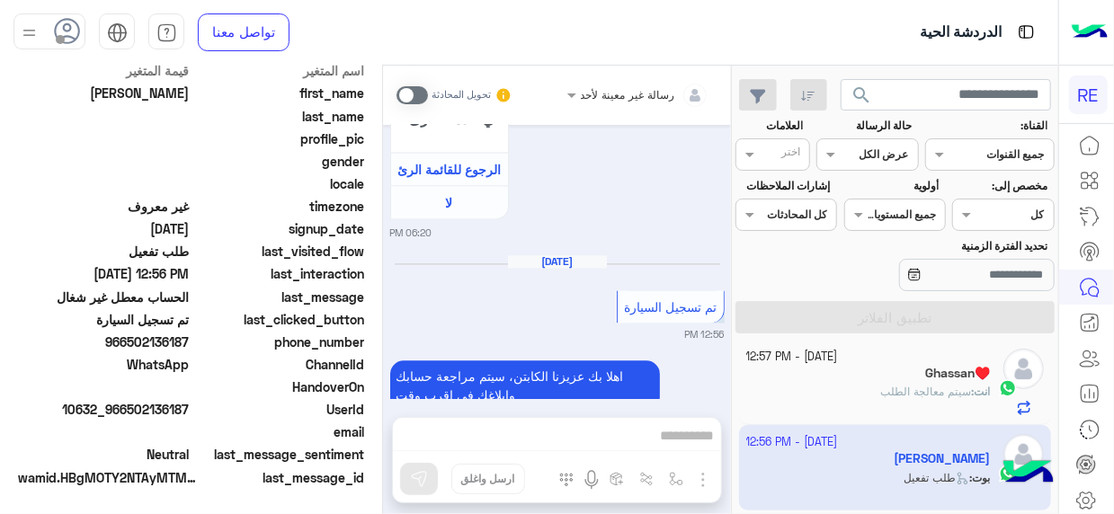
scroll to position [355, 0]
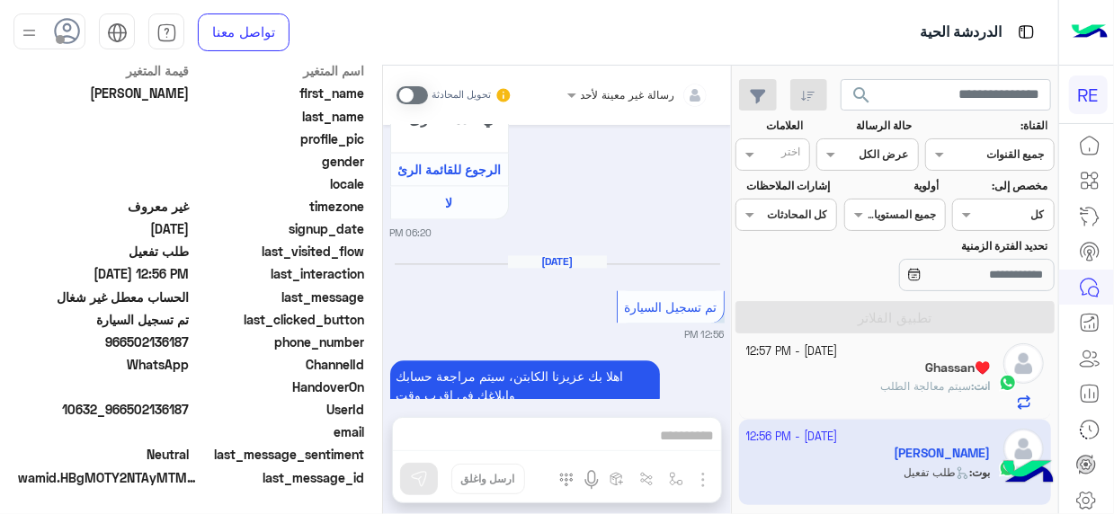
click at [415, 97] on span at bounding box center [411, 95] width 31 height 18
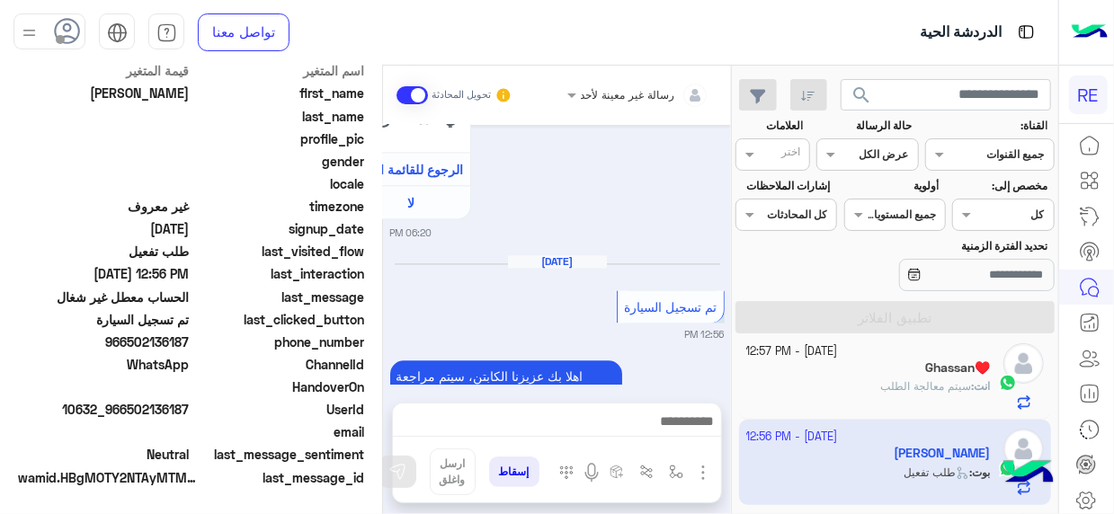
scroll to position [1820, 0]
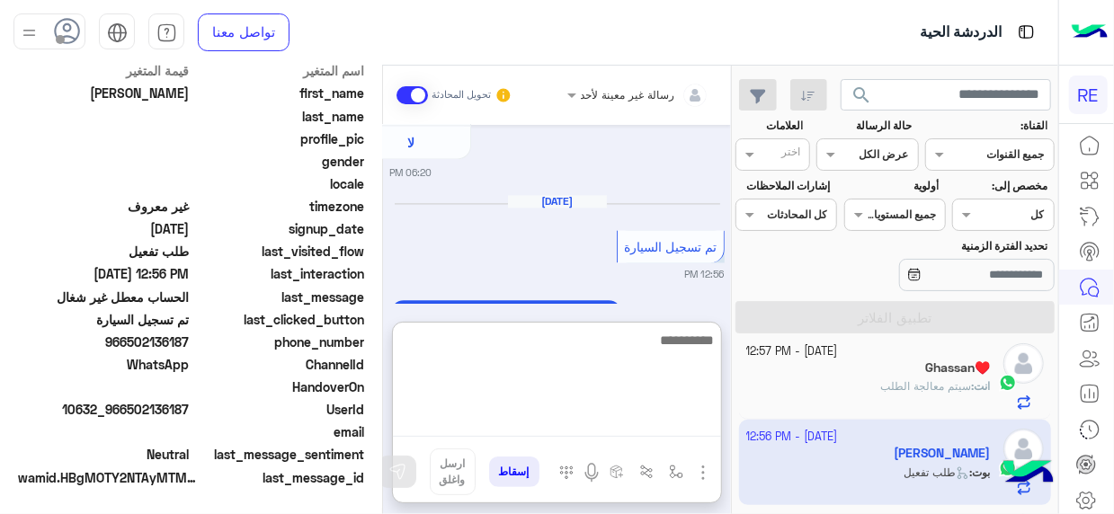
click at [695, 433] on textarea at bounding box center [557, 383] width 328 height 108
type textarea "**********"
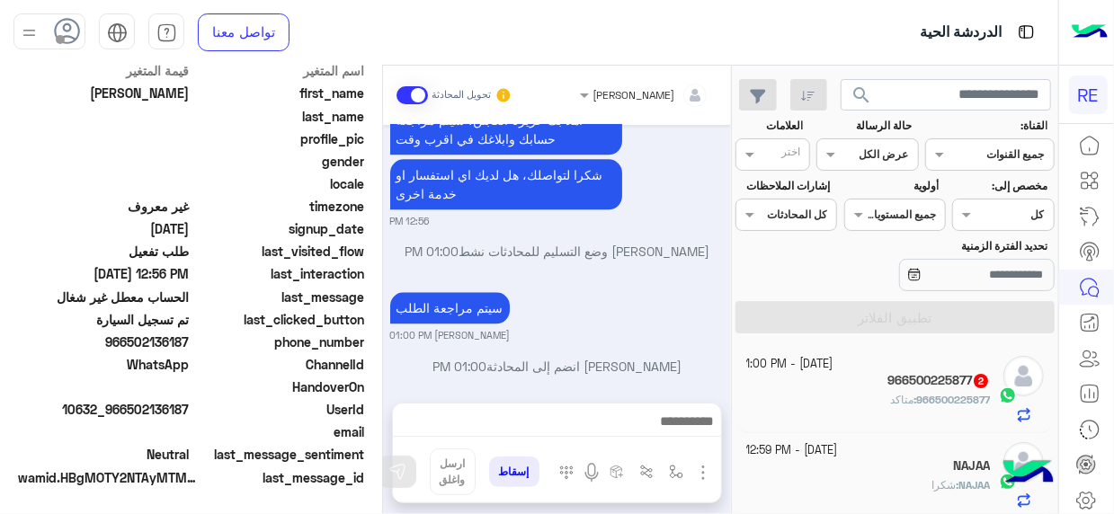
scroll to position [1934, 0]
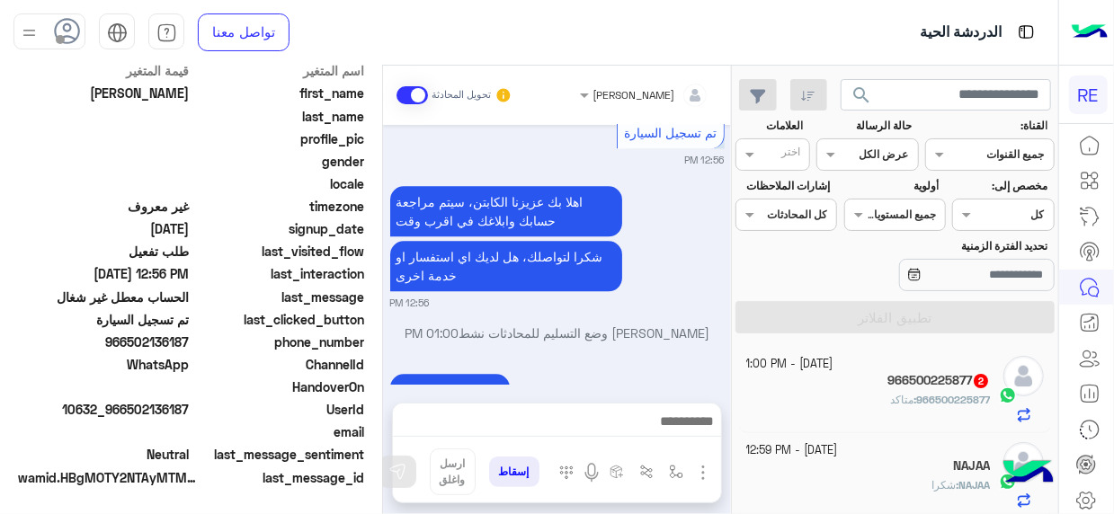
click at [735, 350] on mat-drawer-container "search القناة: القناه جميع القنوات حالة الرسالة القناه عرض الكل العلامات اختر م…" at bounding box center [529, 294] width 1058 height 456
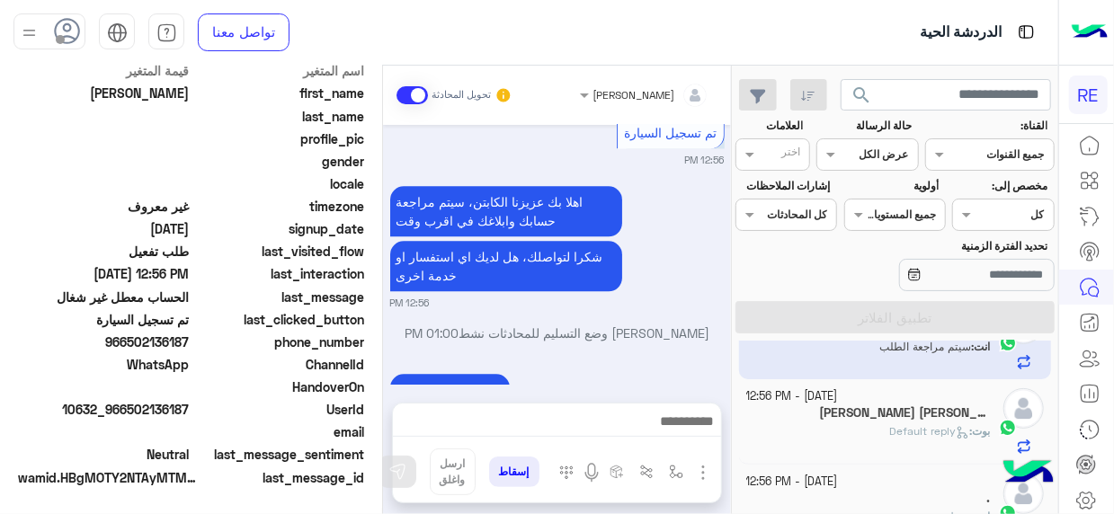
scroll to position [0, 0]
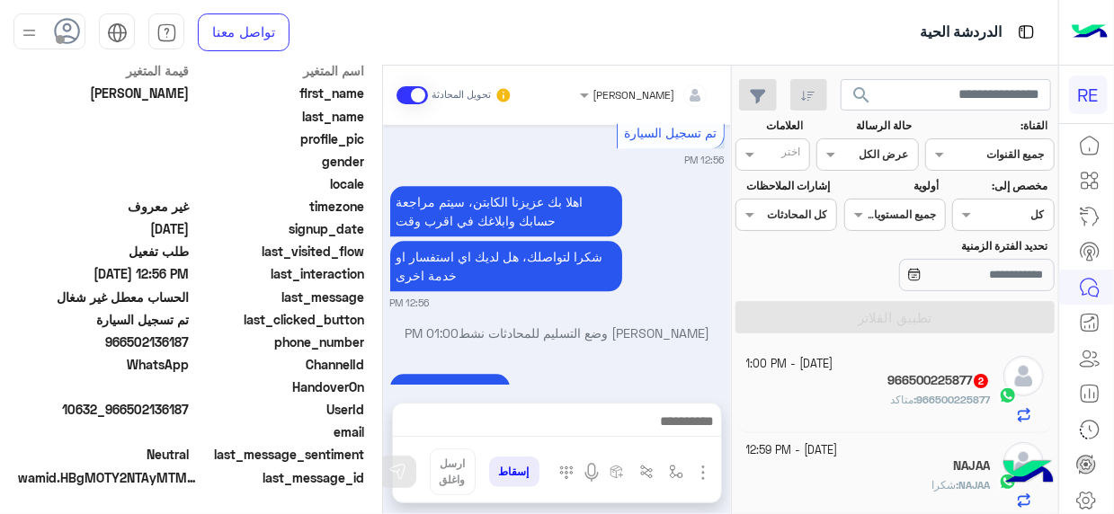
click at [601, 439] on div at bounding box center [557, 426] width 328 height 45
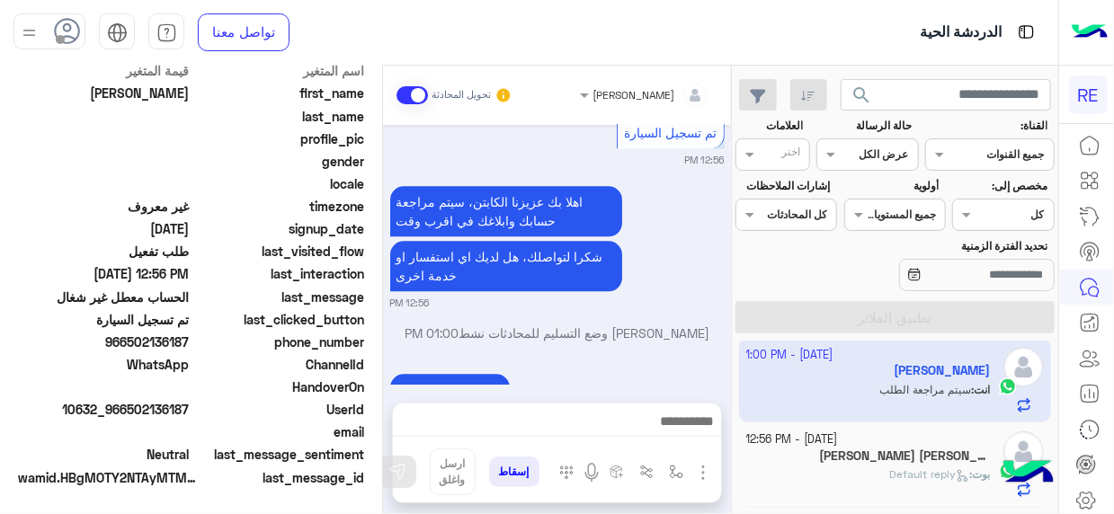
scroll to position [481, 0]
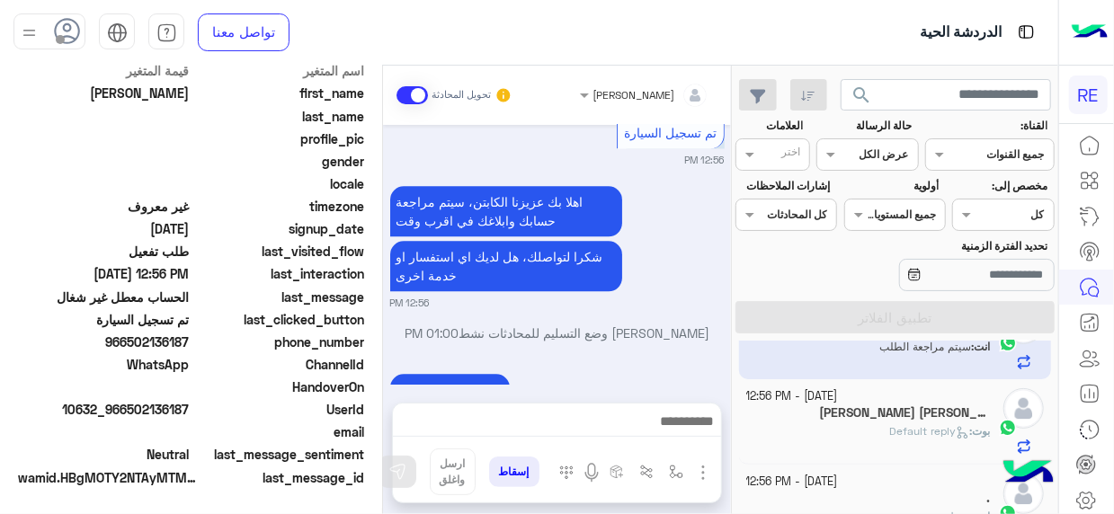
click at [899, 412] on h5 "[PERSON_NAME] [PERSON_NAME]" at bounding box center [904, 412] width 171 height 15
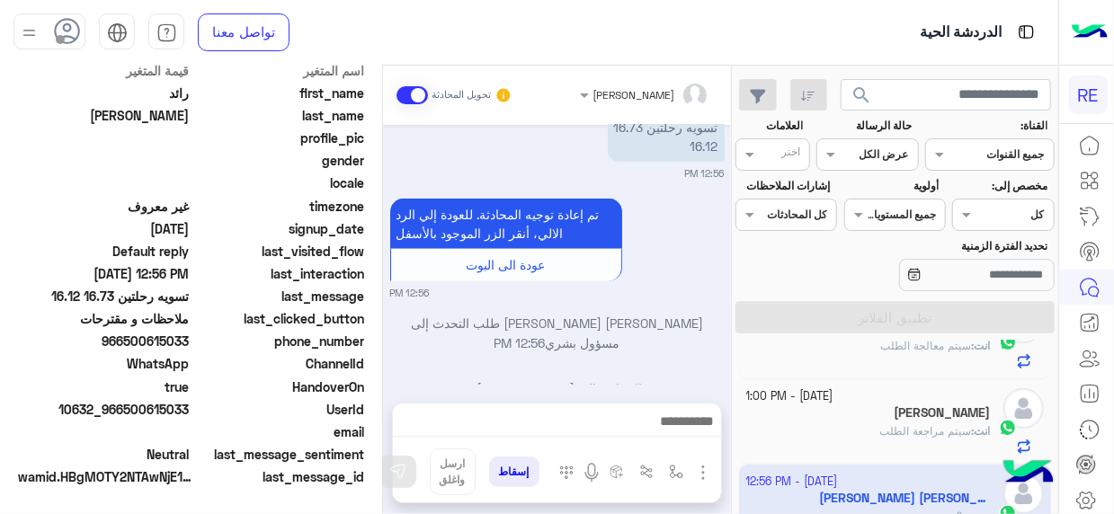
scroll to position [453, 0]
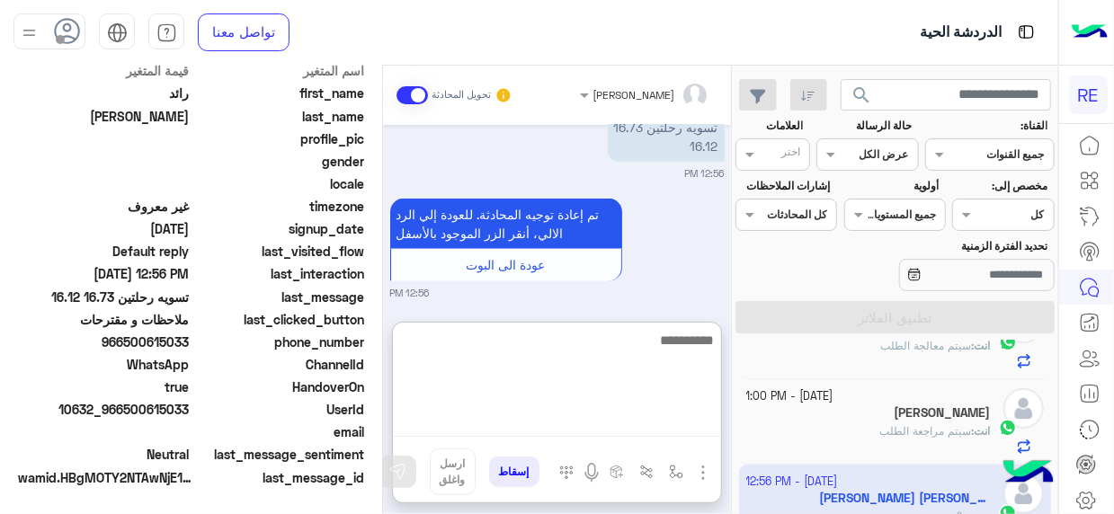
click at [697, 430] on textarea at bounding box center [557, 383] width 328 height 108
type textarea "**********"
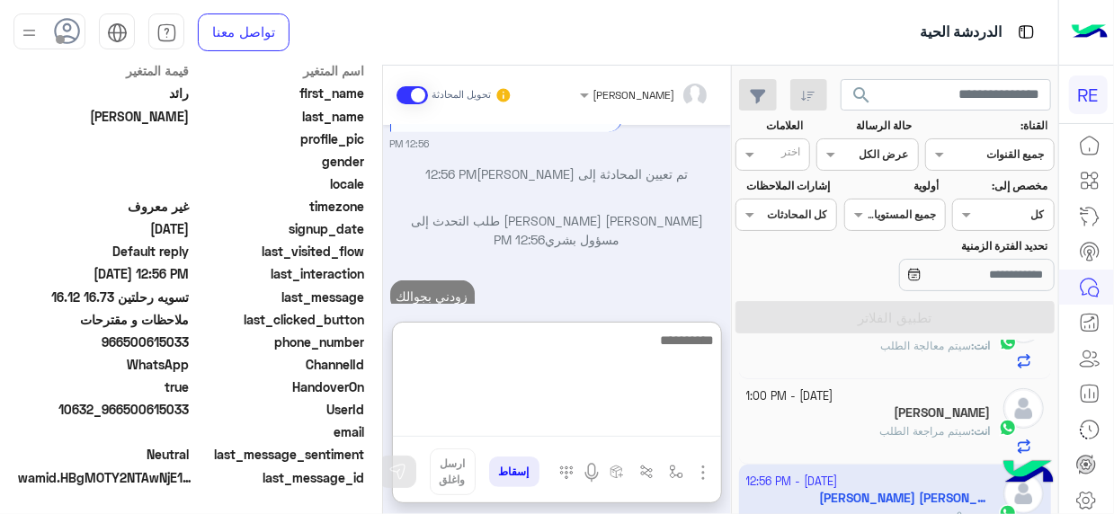
click at [697, 430] on textarea at bounding box center [557, 383] width 328 height 108
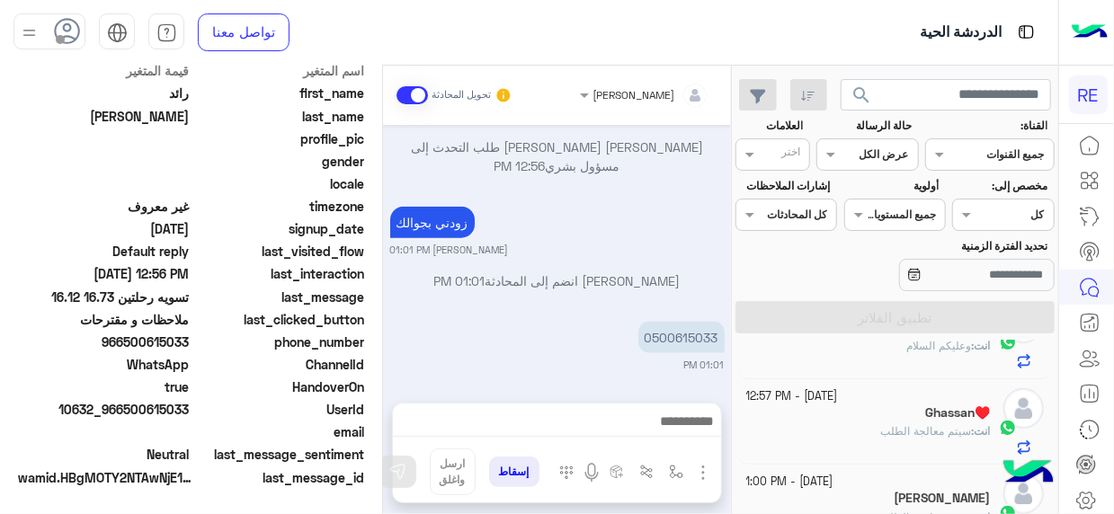
scroll to position [946, 0]
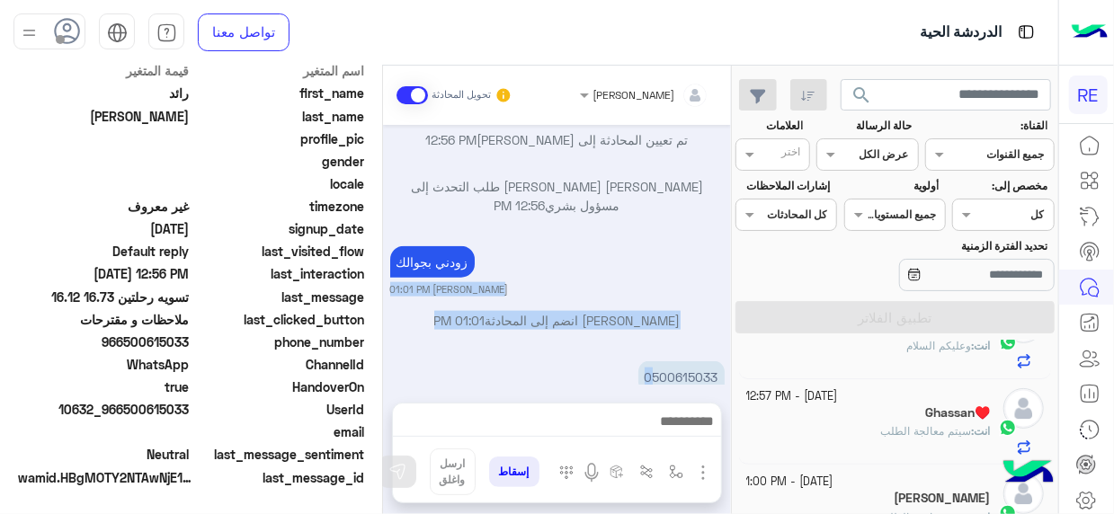
drag, startPoint x: 653, startPoint y: 255, endPoint x: 708, endPoint y: 258, distance: 54.9
click at [708, 258] on div "[DATE] تم إعادة توجيه المحادثة. للعودة إلي الرد الالي، أنقر الزر الموجود بالأسف…" at bounding box center [557, 255] width 348 height 260
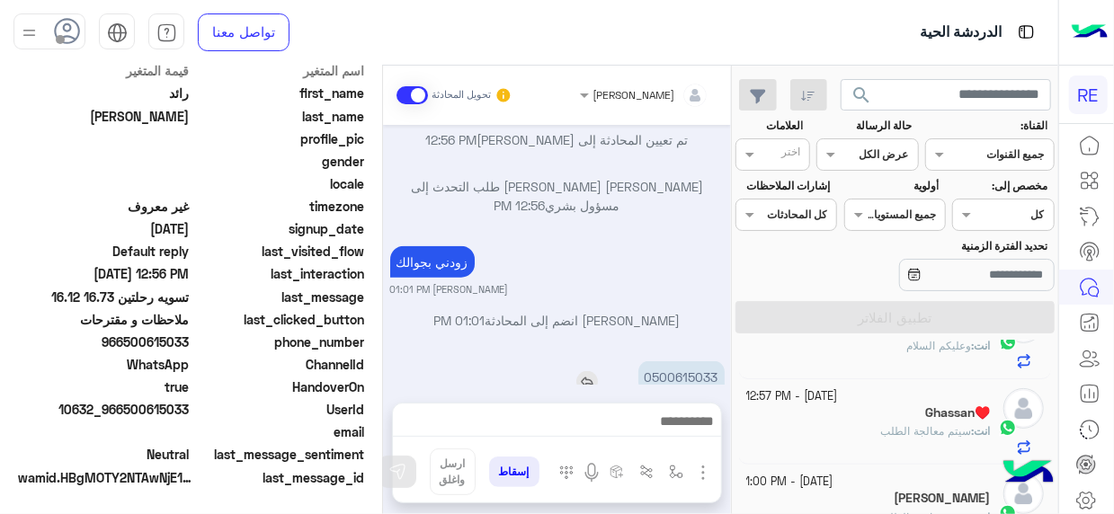
click at [695, 361] on p "0500615033" at bounding box center [681, 376] width 86 height 31
drag, startPoint x: 655, startPoint y: 333, endPoint x: 716, endPoint y: 336, distance: 61.2
click at [716, 361] on p "0500615033" at bounding box center [681, 376] width 86 height 31
copy p "500615033"
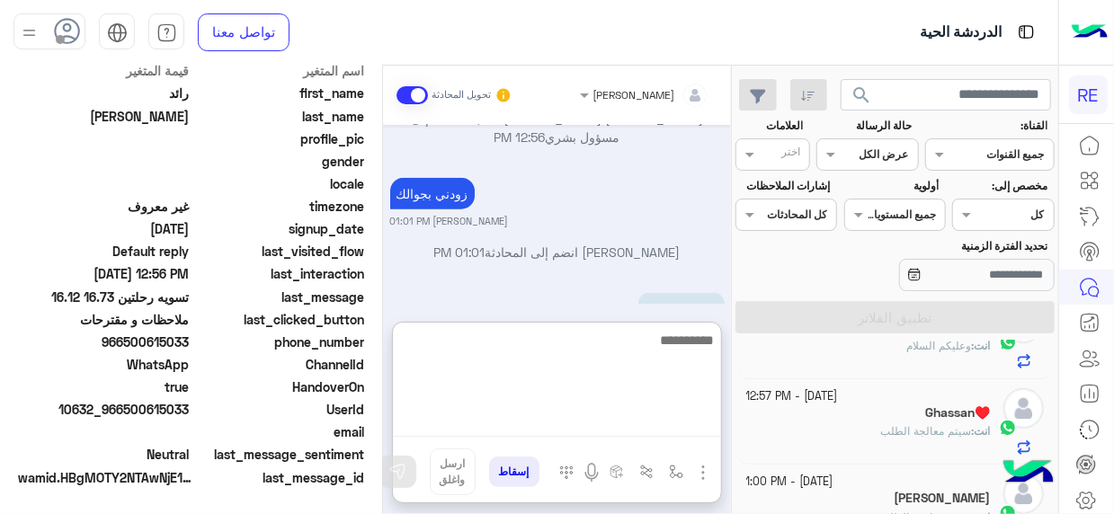
click at [681, 418] on textarea at bounding box center [557, 383] width 328 height 108
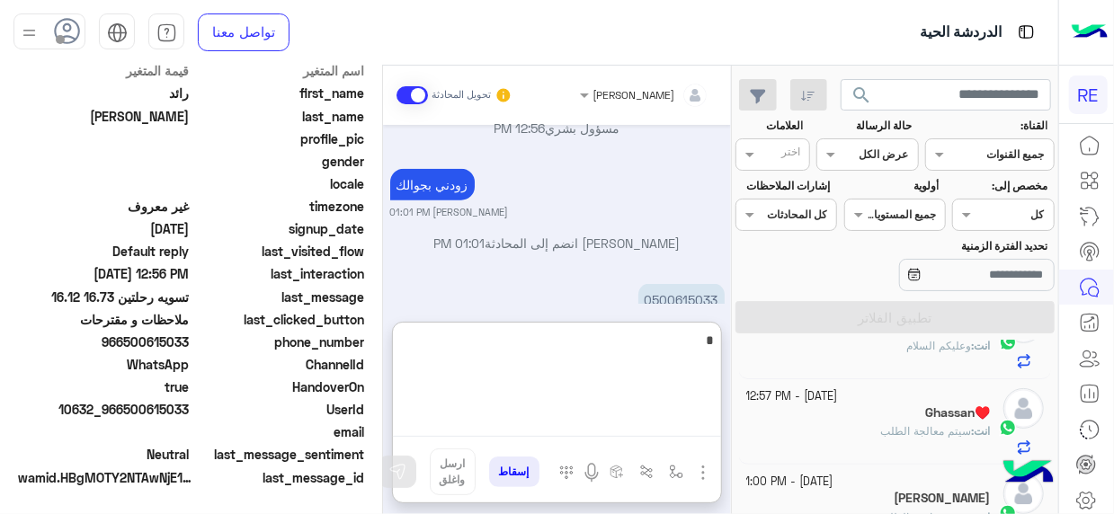
scroll to position [1026, 0]
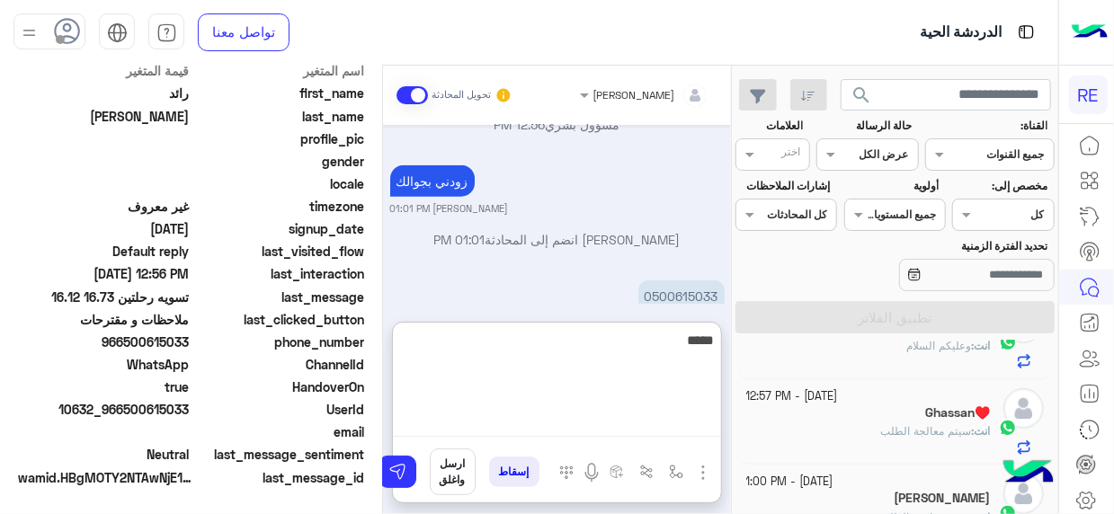
type textarea "***"
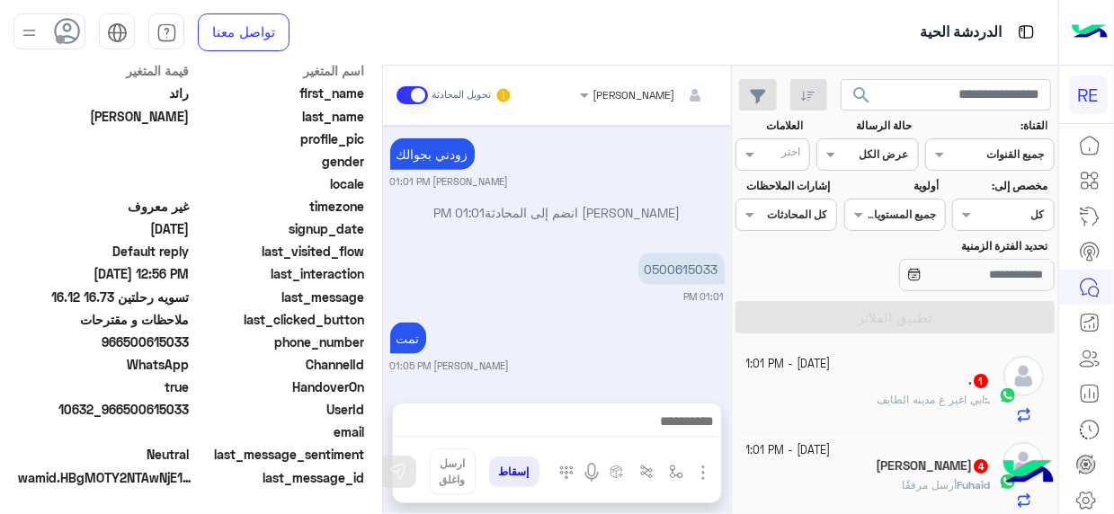
scroll to position [1014, 0]
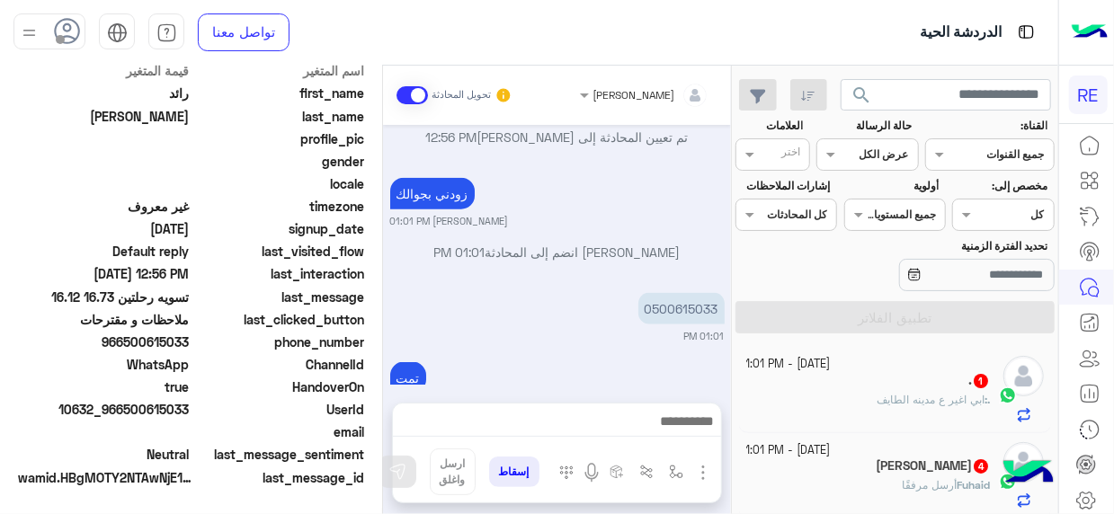
drag, startPoint x: 738, startPoint y: 351, endPoint x: 739, endPoint y: 364, distance: 12.6
click at [739, 364] on div "[DATE] - 1:01 PM . 1 . : ابي اغير ع مدينه الطايف [DATE] - 1:01 PM Fuhaid Alqufe…" at bounding box center [895, 431] width 326 height 181
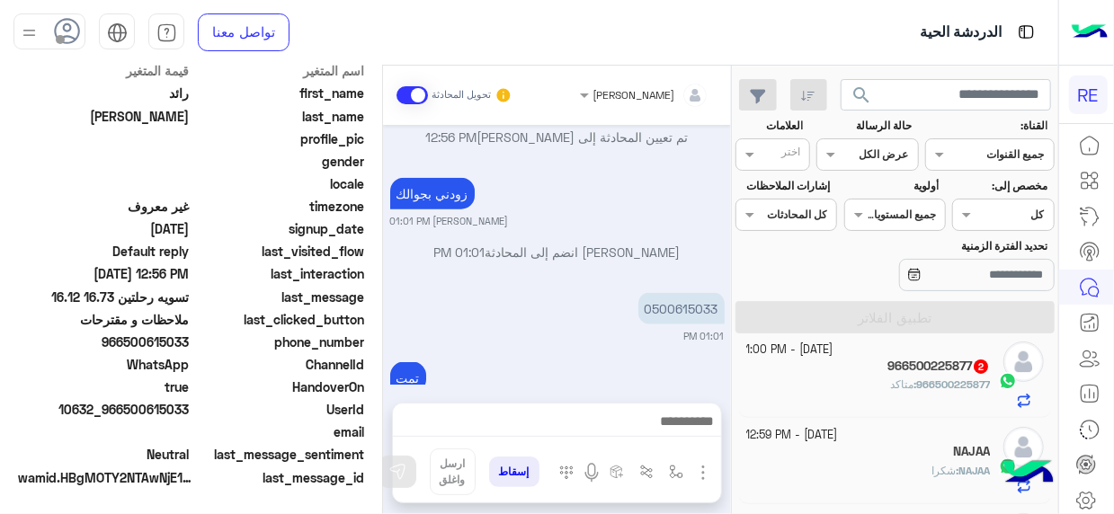
scroll to position [0, 0]
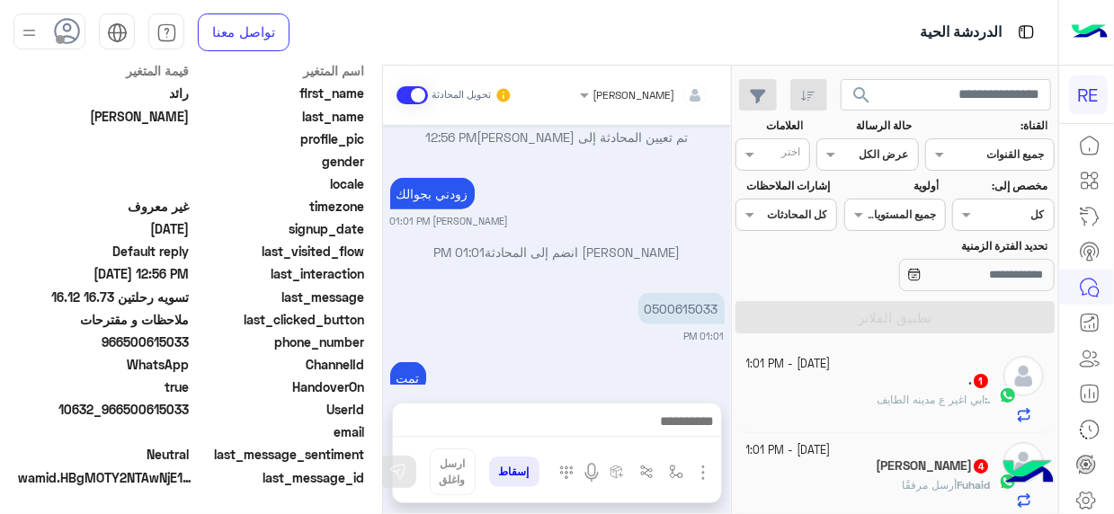
drag, startPoint x: 776, startPoint y: 385, endPoint x: 724, endPoint y: 392, distance: 51.7
click at [724, 392] on mat-drawer-container "search القناة: القناه جميع القنوات حالة الرسالة القناه عرض الكل العلامات اختر م…" at bounding box center [529, 294] width 1058 height 456
click at [566, 403] on div "[PERSON_NAME] تحويل المحادثة [DATE] تم إعادة توجيه المحادثة. للعودة إلي الرد ال…" at bounding box center [557, 294] width 348 height 456
